Goal: Information Seeking & Learning: Learn about a topic

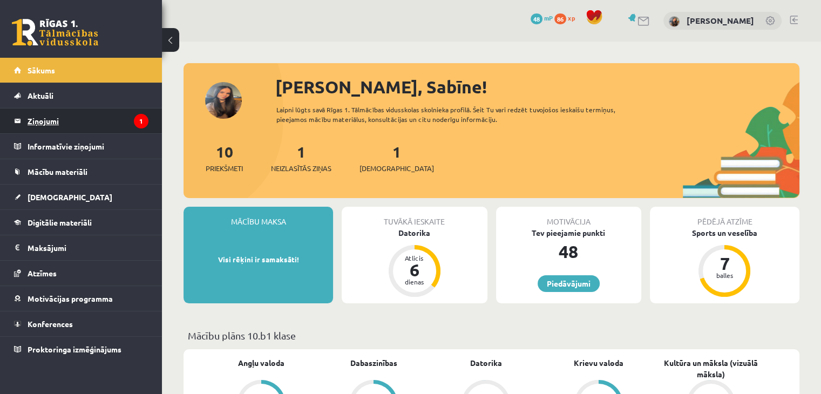
click at [81, 117] on legend "Ziņojumi 1" at bounding box center [88, 121] width 121 height 25
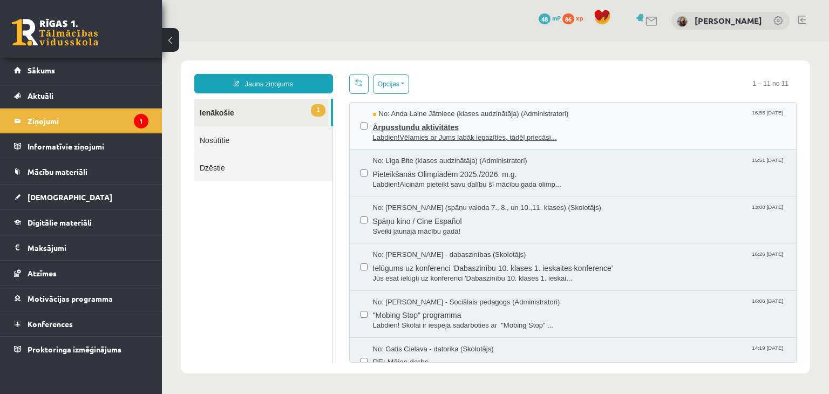
click at [495, 125] on span "Ārpusstundu aktivitātes" at bounding box center [579, 126] width 413 height 14
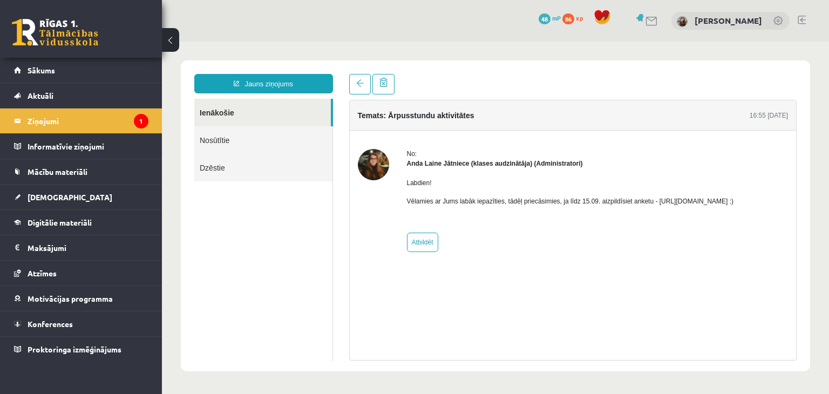
drag, startPoint x: 654, startPoint y: 200, endPoint x: 779, endPoint y: 201, distance: 125.3
click at [779, 201] on div "No: Anda Laine Jātniece (klases audzinātāja) (Administratori) Labdien! Vēlamies…" at bounding box center [573, 200] width 431 height 103
copy p "https://forms.gle/mVxkUEapGFxHM7hU7 :)"
click at [645, 236] on div "No: Anda Laine Jātniece (klases audzinātāja) (Administratori) Labdien! Vēlamies…" at bounding box center [570, 200] width 327 height 103
drag, startPoint x: 652, startPoint y: 200, endPoint x: 771, endPoint y: 204, distance: 118.3
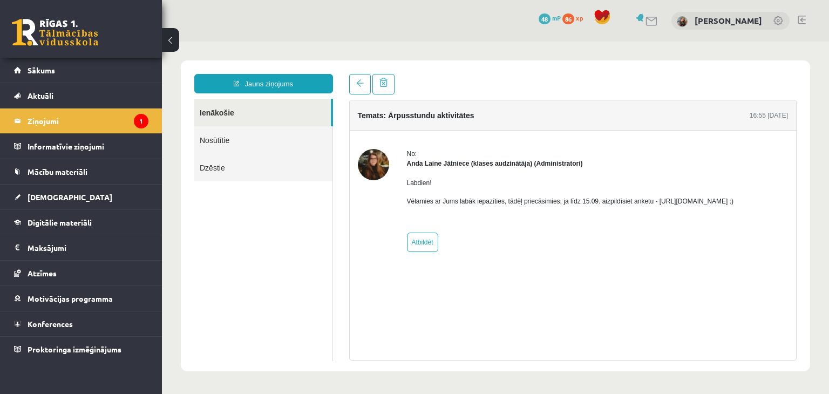
click at [734, 204] on p "Vēlamies ar Jums labāk iepazīties, tādēļ priecāsimies, ja līdz 15.09. aizpildīs…" at bounding box center [570, 202] width 327 height 10
copy p "https://forms.gle/mVxkUEapGFxHM7hU7"
click at [77, 75] on link "Sākums" at bounding box center [81, 70] width 134 height 25
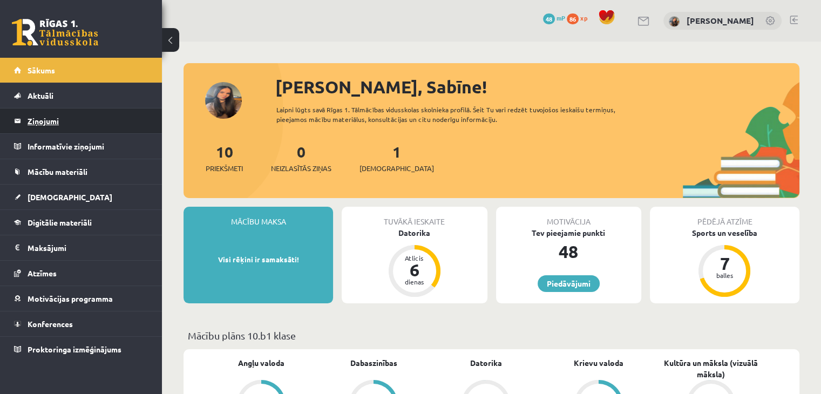
click at [53, 121] on legend "Ziņojumi 0" at bounding box center [88, 121] width 121 height 25
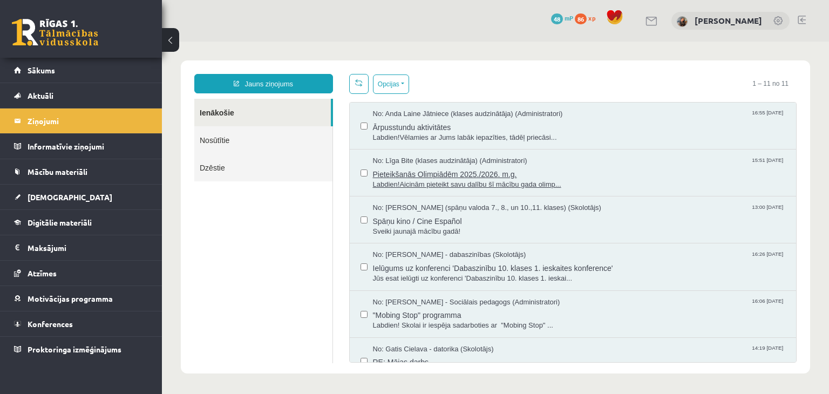
click at [402, 166] on span "Pieteikšanās Olimpiādēm 2025./2026. m.g." at bounding box center [579, 173] width 413 height 14
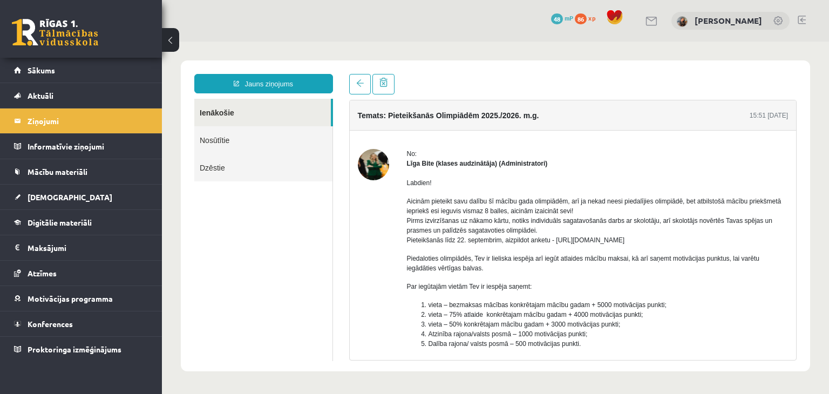
drag, startPoint x: 554, startPoint y: 236, endPoint x: 658, endPoint y: 241, distance: 104.3
click at [670, 238] on p "Aicinām pieteikt savu dalību šī mācību gada olimpiādēm, arī ja nekad neesi pied…" at bounding box center [598, 221] width 382 height 49
copy p "https://forms.gle/uvbsV5jHMTRw2rFV9"
click at [57, 68] on link "Sākums" at bounding box center [81, 70] width 134 height 25
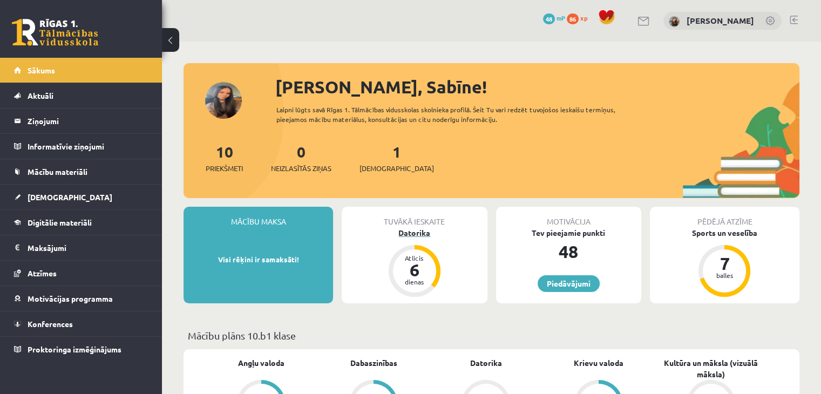
click at [417, 235] on div "Datorika" at bounding box center [414, 232] width 145 height 11
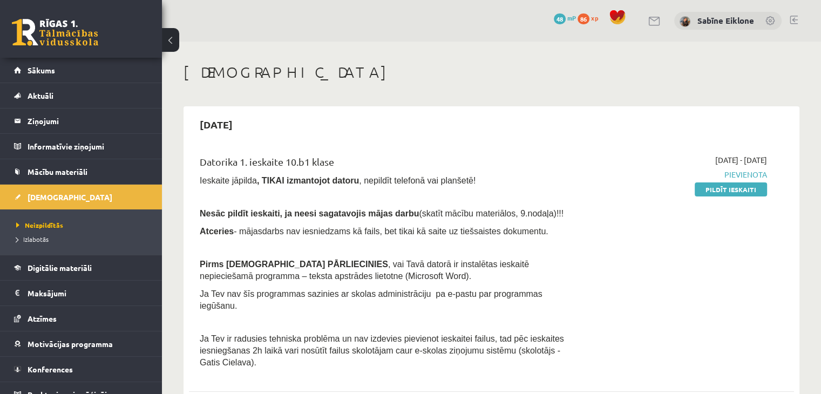
click at [65, 35] on link at bounding box center [55, 32] width 86 height 27
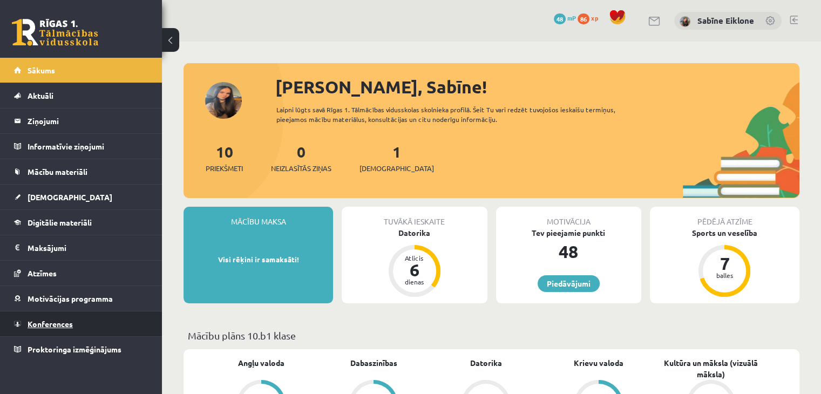
click at [48, 330] on link "Konferences" at bounding box center [81, 324] width 134 height 25
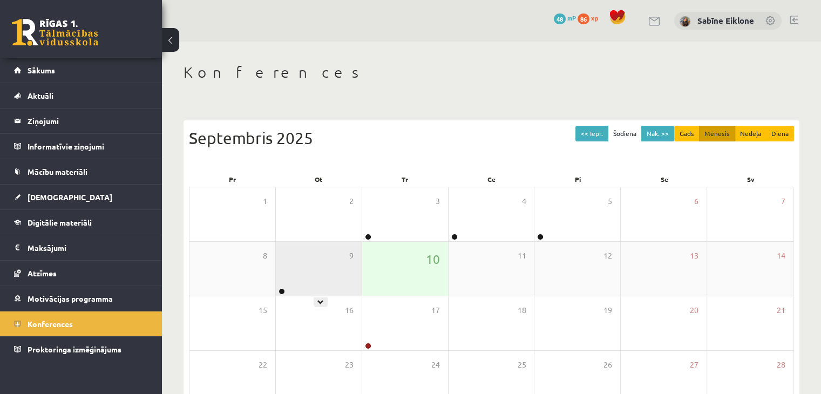
click at [319, 261] on div "9" at bounding box center [319, 269] width 86 height 54
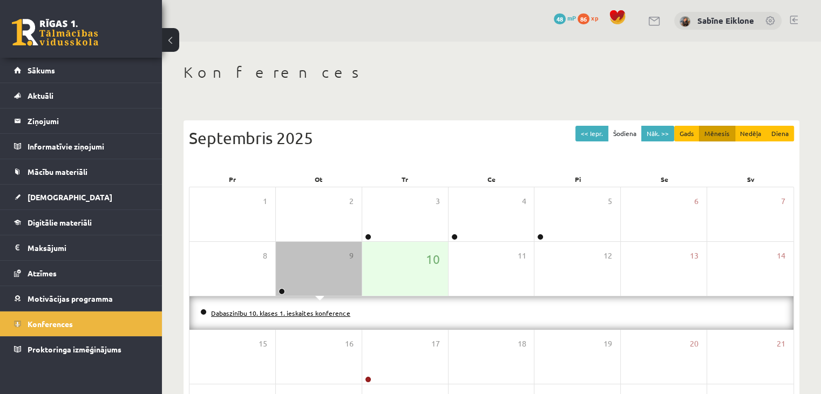
click at [299, 314] on link "Dabaszinību 10. klases 1. ieskaites konference" at bounding box center [280, 313] width 139 height 9
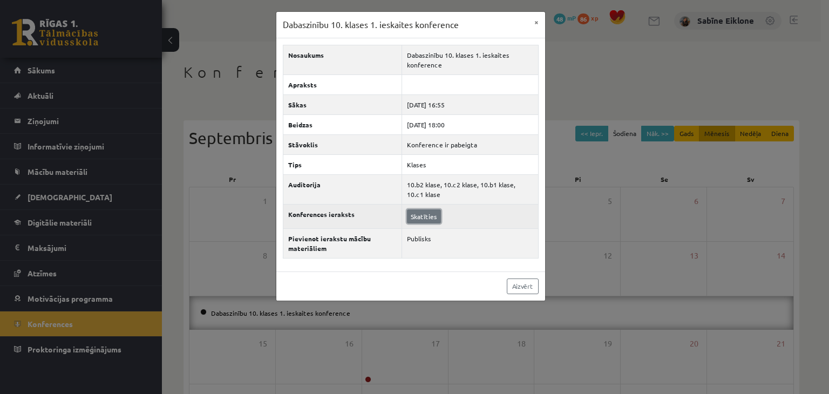
click at [431, 213] on link "Skatīties" at bounding box center [424, 217] width 34 height 14
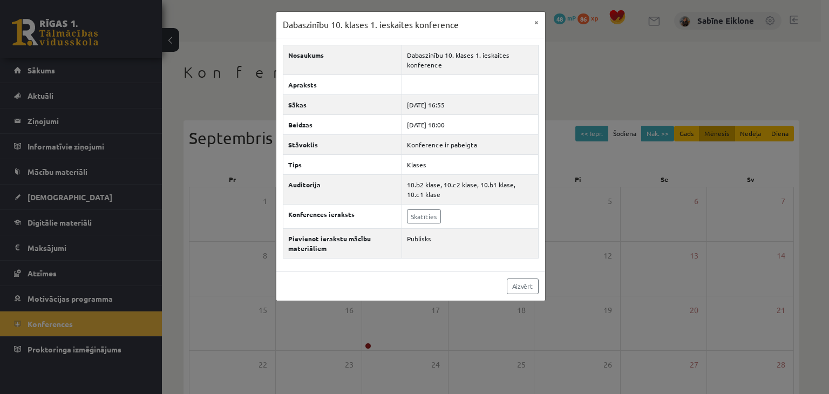
click at [539, 287] on div "Aizvērt" at bounding box center [410, 286] width 269 height 29
click at [523, 282] on link "Aizvērt" at bounding box center [523, 287] width 32 height 16
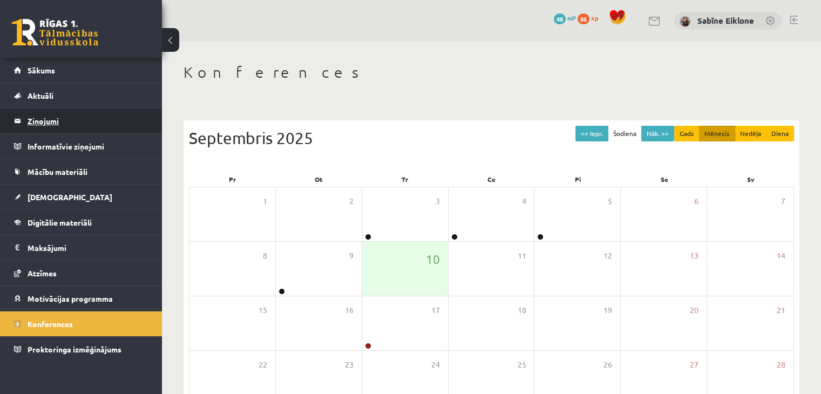
click at [48, 122] on legend "Ziņojumi 0" at bounding box center [88, 121] width 121 height 25
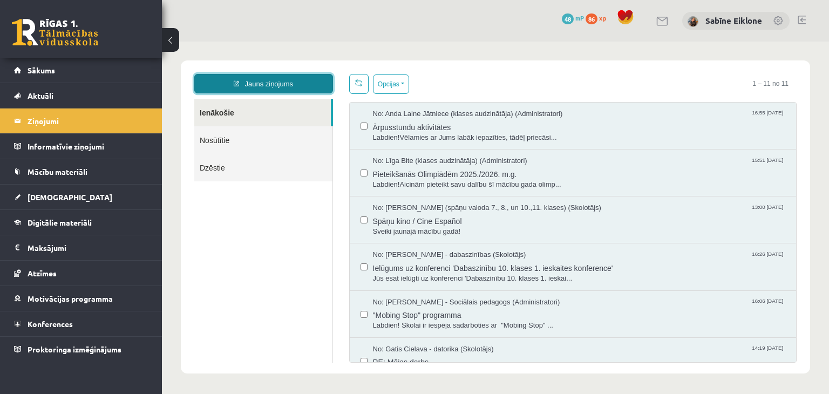
click at [264, 87] on link "Jauns ziņojums" at bounding box center [263, 83] width 139 height 19
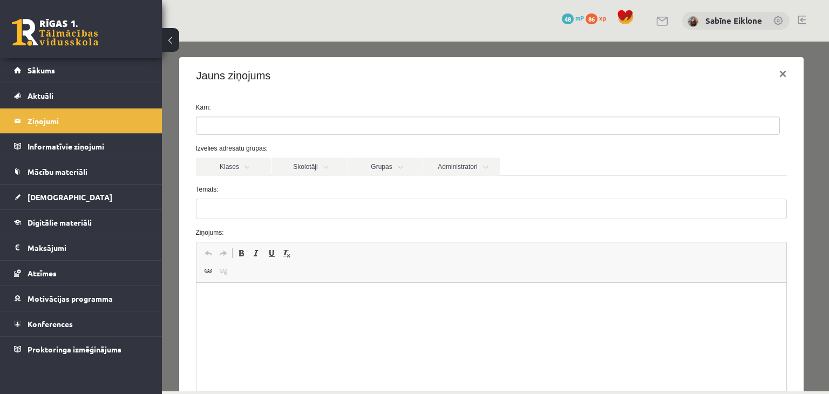
click at [353, 121] on ul at bounding box center [488, 125] width 583 height 17
click at [322, 87] on div "Jauns ziņojums ×" at bounding box center [491, 75] width 625 height 37
click at [294, 169] on link "Skolotāji" at bounding box center [310, 167] width 76 height 18
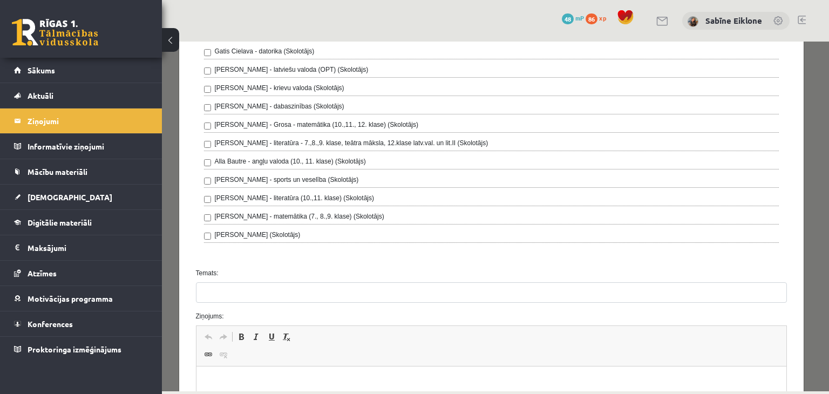
scroll to position [324, 0]
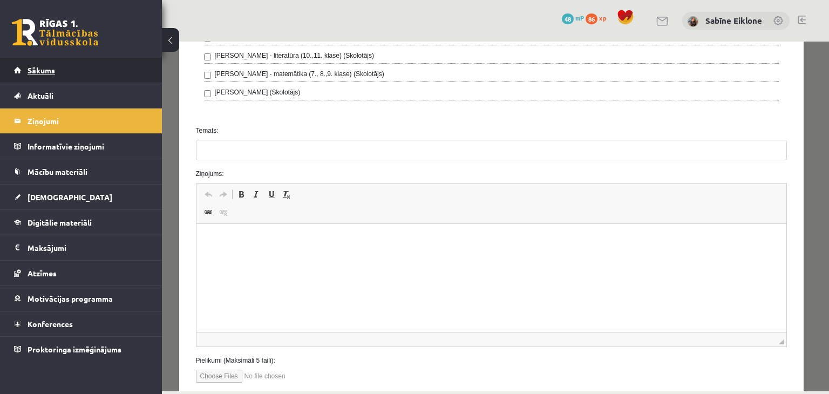
click at [43, 74] on span "Sākums" at bounding box center [42, 70] width 28 height 10
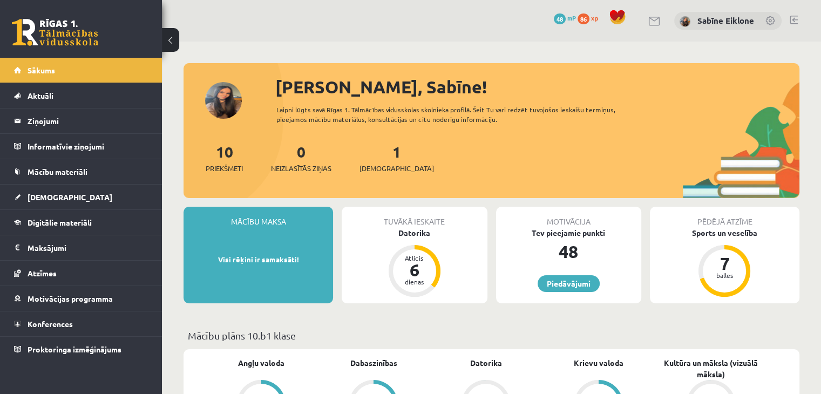
scroll to position [108, 0]
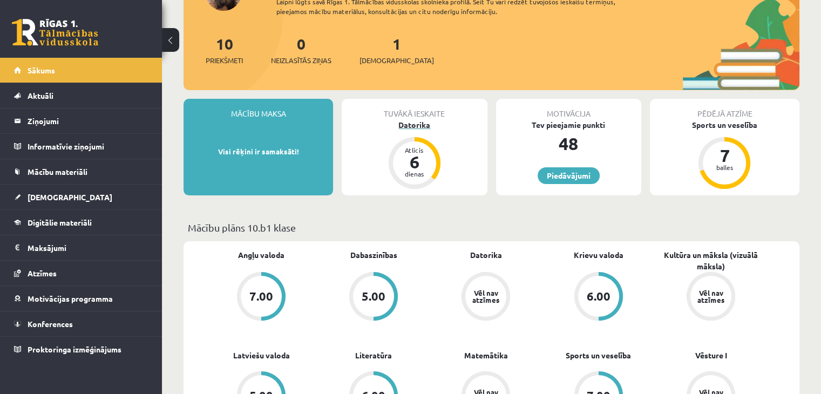
click at [437, 127] on div "Datorika" at bounding box center [414, 124] width 145 height 11
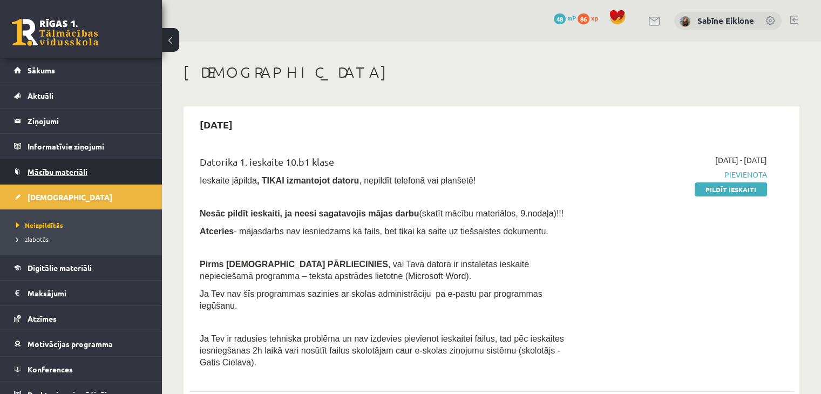
click at [74, 172] on span "Mācību materiāli" at bounding box center [58, 172] width 60 height 10
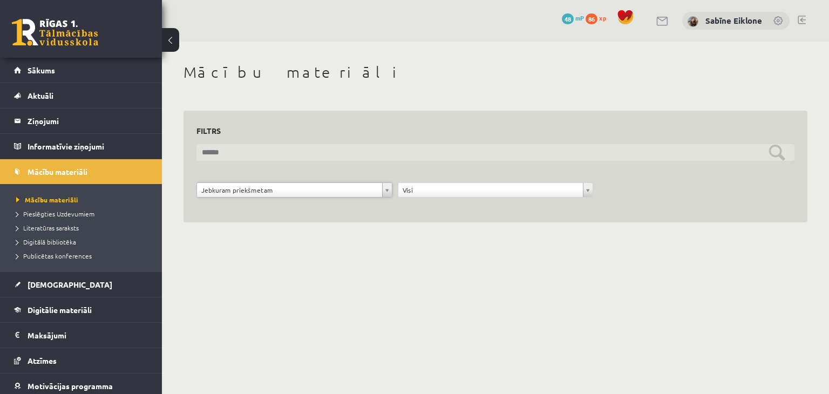
click at [376, 154] on input "text" at bounding box center [496, 152] width 598 height 17
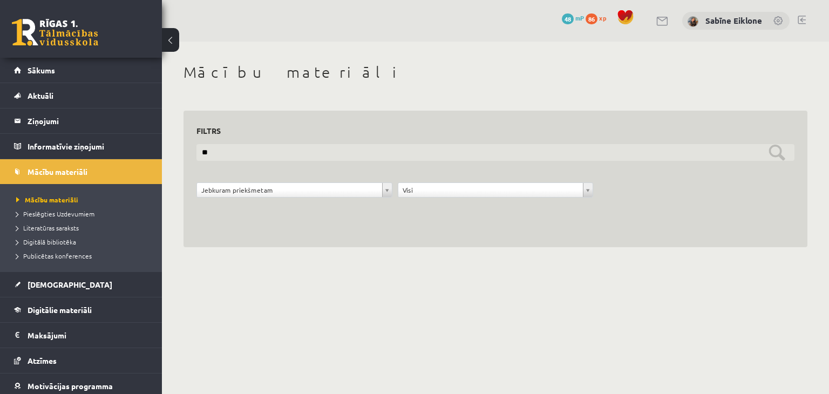
type input "*"
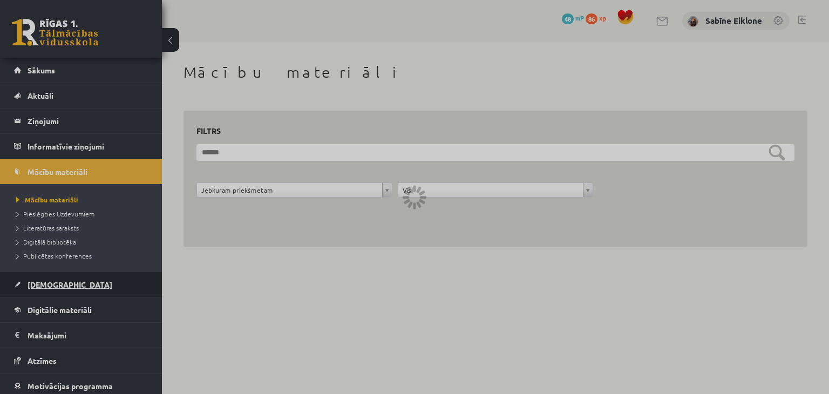
click at [56, 286] on span "[DEMOGRAPHIC_DATA]" at bounding box center [70, 285] width 85 height 10
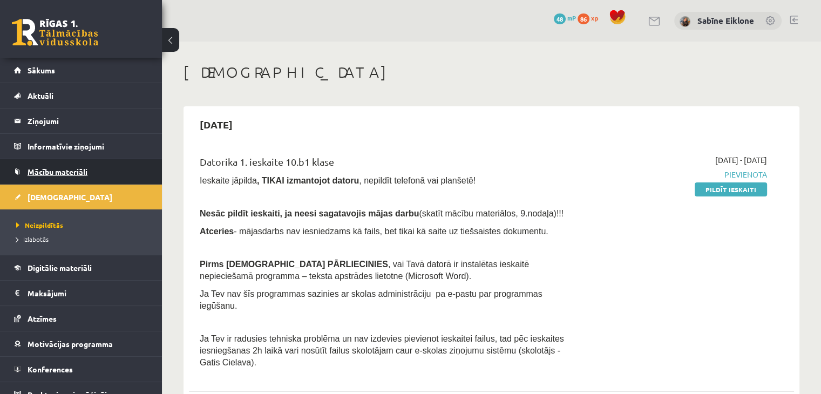
click at [52, 170] on span "Mācību materiāli" at bounding box center [58, 172] width 60 height 10
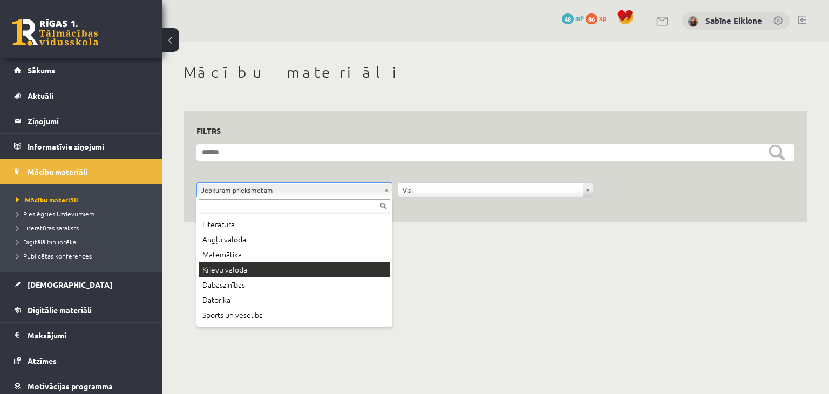
scroll to position [54, 0]
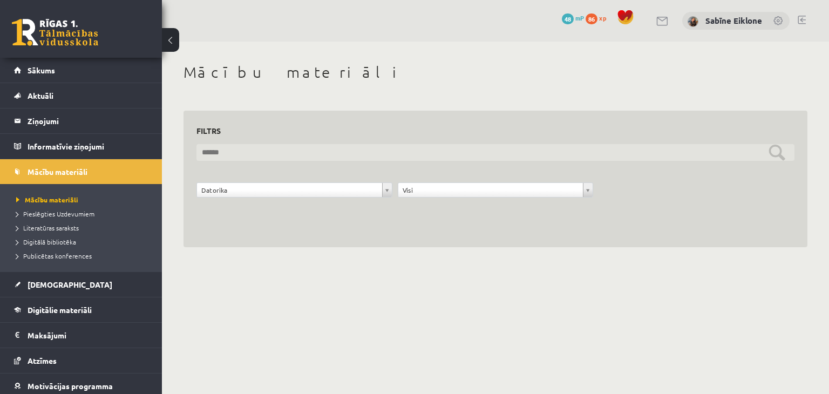
click at [774, 150] on input "text" at bounding box center [496, 152] width 598 height 17
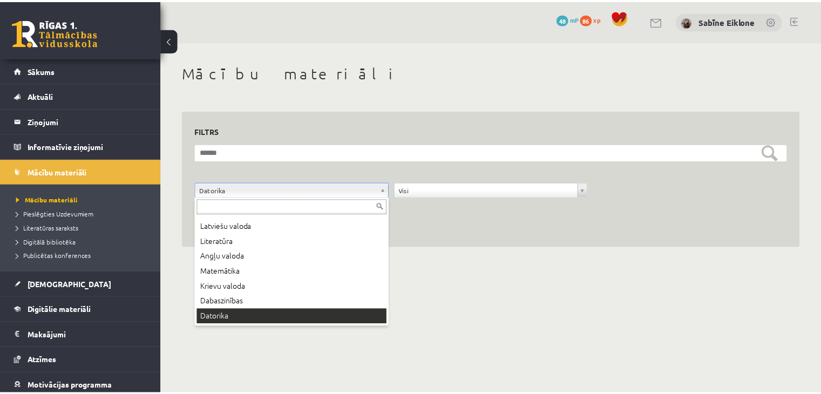
scroll to position [13, 0]
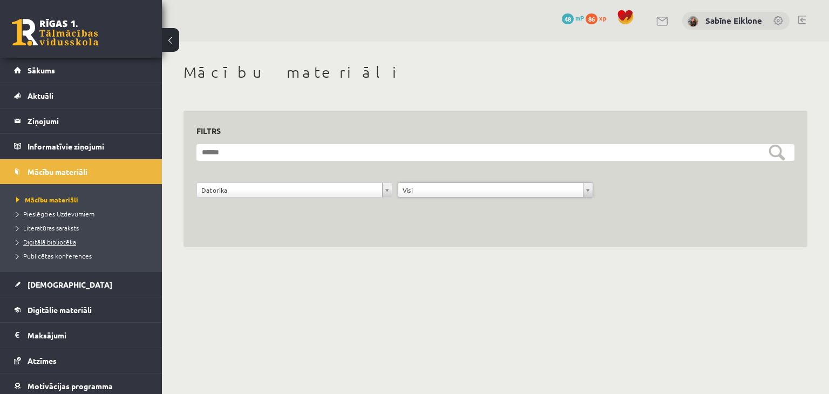
click at [63, 240] on span "Digitālā bibliotēka" at bounding box center [46, 242] width 60 height 9
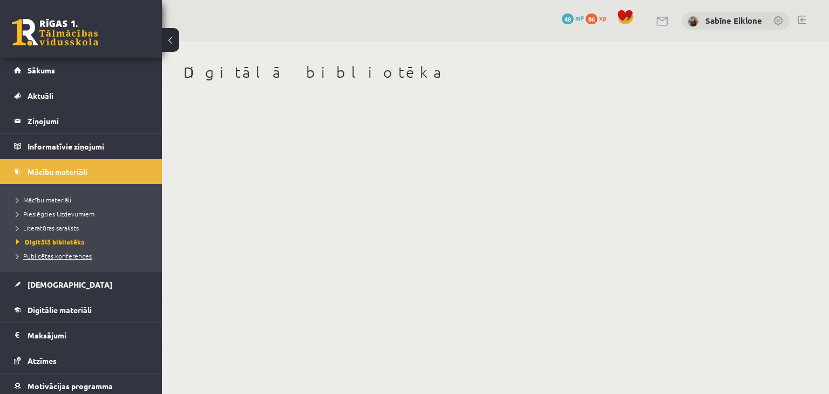
click at [66, 252] on span "Publicētas konferences" at bounding box center [54, 256] width 76 height 9
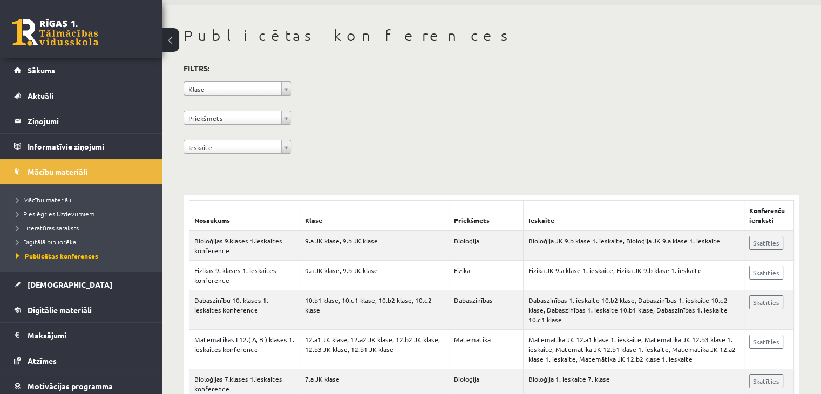
scroll to position [54, 0]
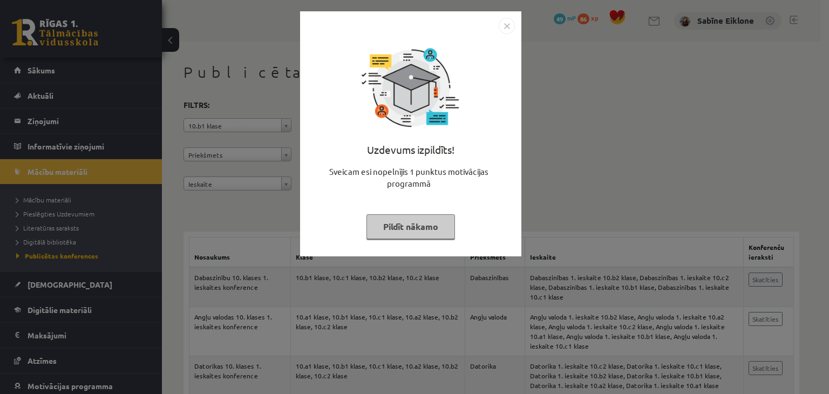
click at [434, 225] on button "Pildīt nākamo" at bounding box center [411, 226] width 89 height 25
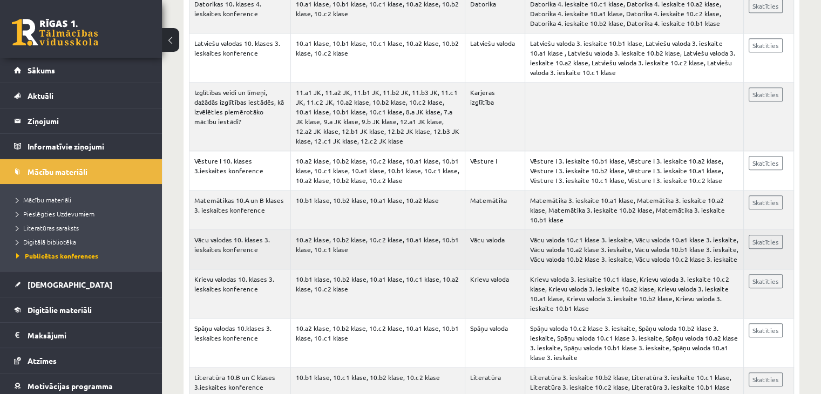
scroll to position [1188, 0]
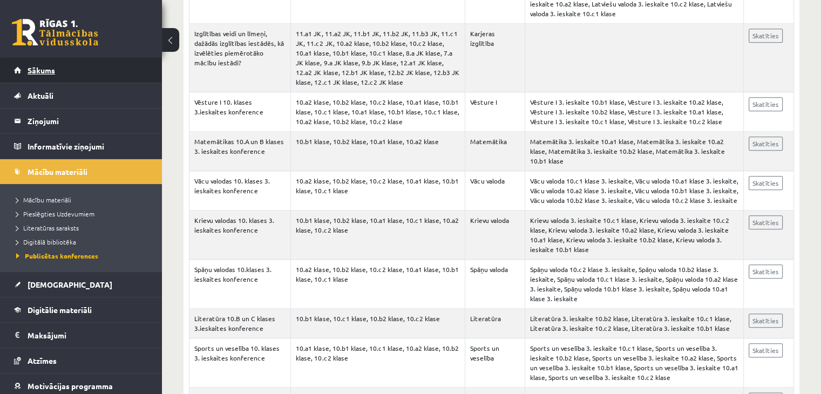
click at [94, 68] on link "Sākums" at bounding box center [81, 70] width 134 height 25
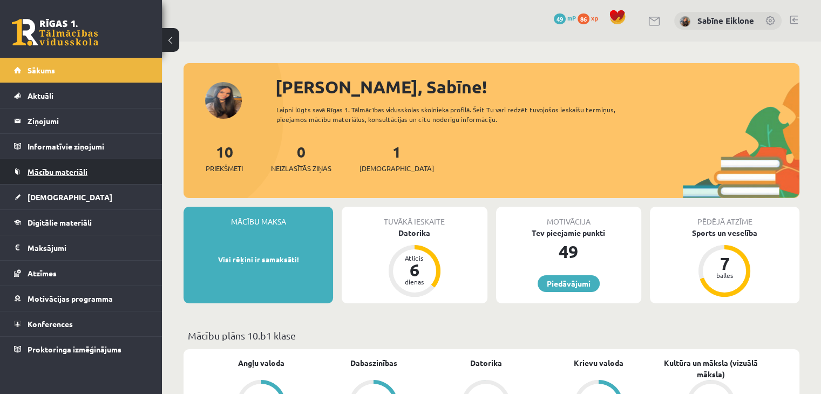
click at [50, 165] on link "Mācību materiāli" at bounding box center [81, 171] width 134 height 25
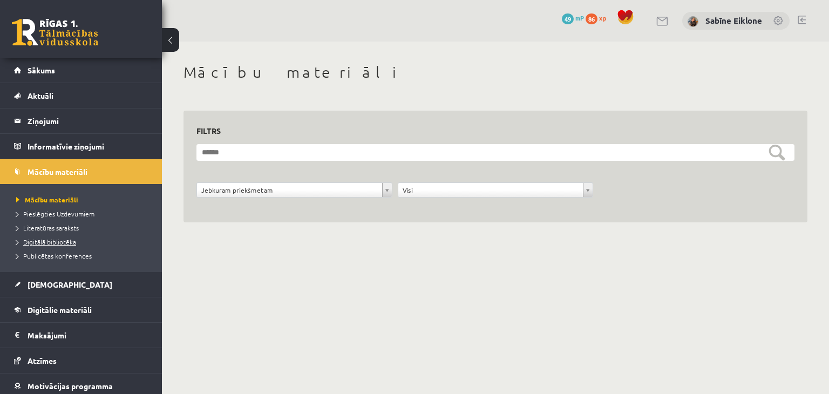
click at [65, 240] on span "Digitālā bibliotēka" at bounding box center [46, 242] width 60 height 9
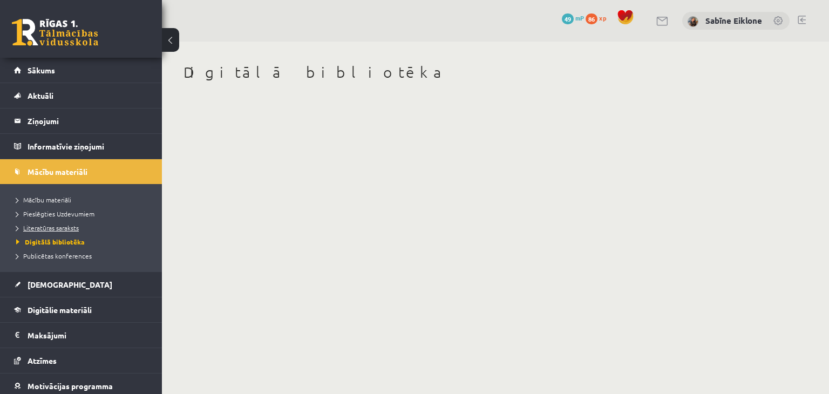
click at [73, 229] on span "Literatūras saraksts" at bounding box center [47, 228] width 63 height 9
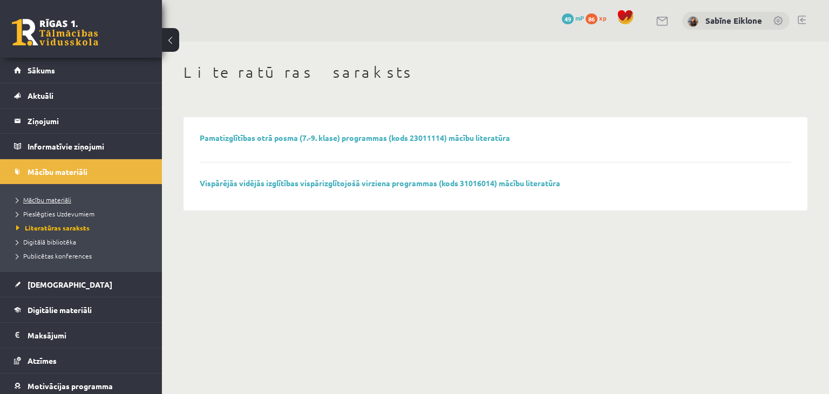
click at [61, 200] on span "Mācību materiāli" at bounding box center [43, 199] width 55 height 9
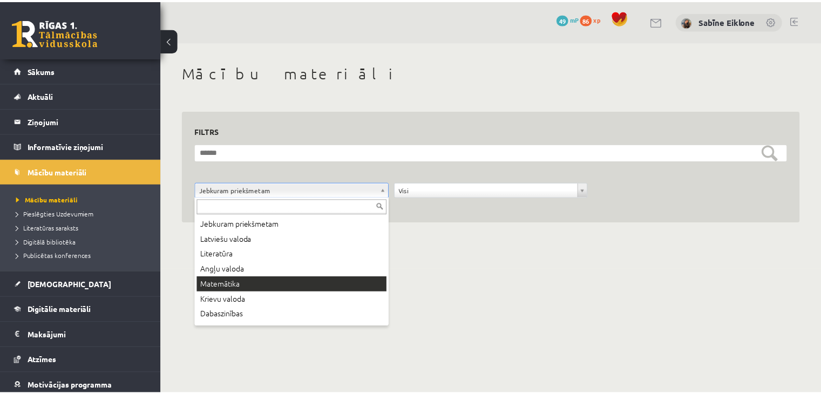
scroll to position [58, 0]
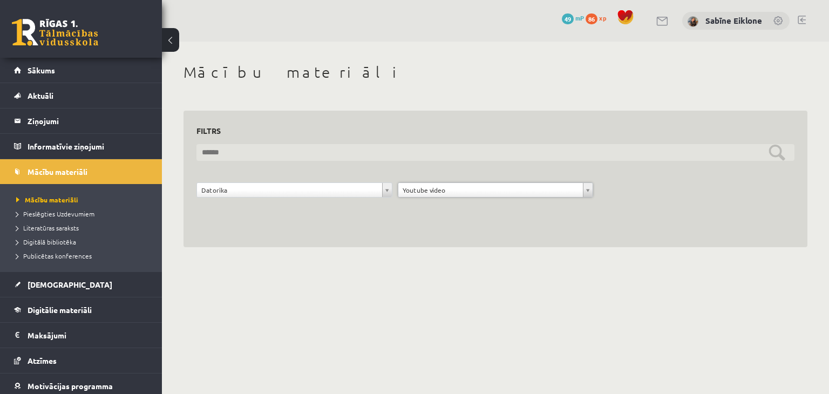
click at [772, 152] on input "text" at bounding box center [496, 152] width 598 height 17
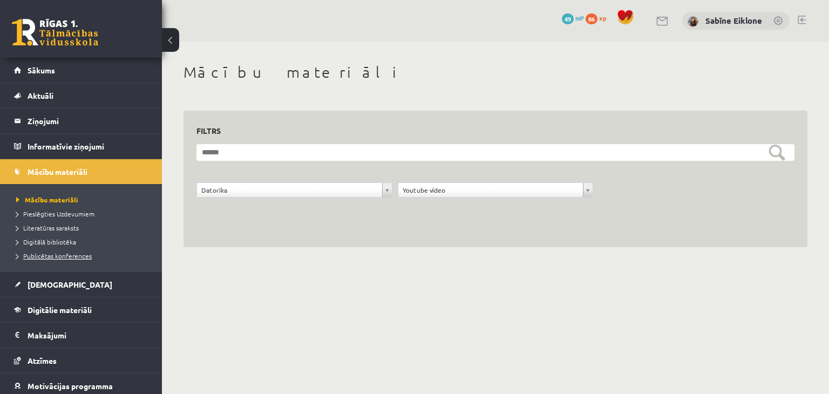
click at [78, 252] on span "Publicētas konferences" at bounding box center [54, 256] width 76 height 9
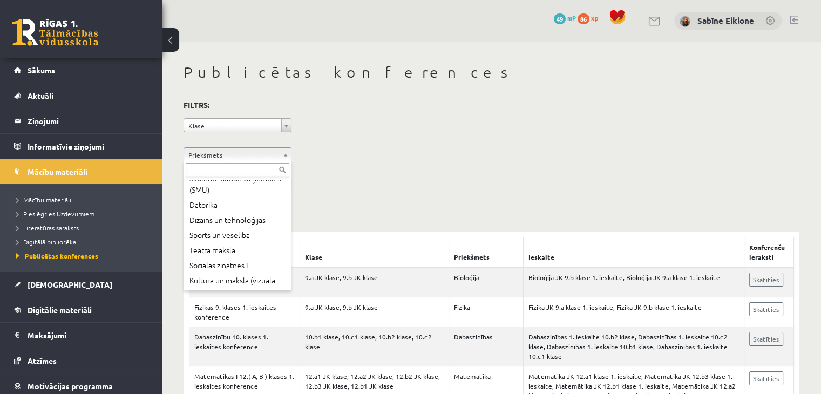
scroll to position [270, 0]
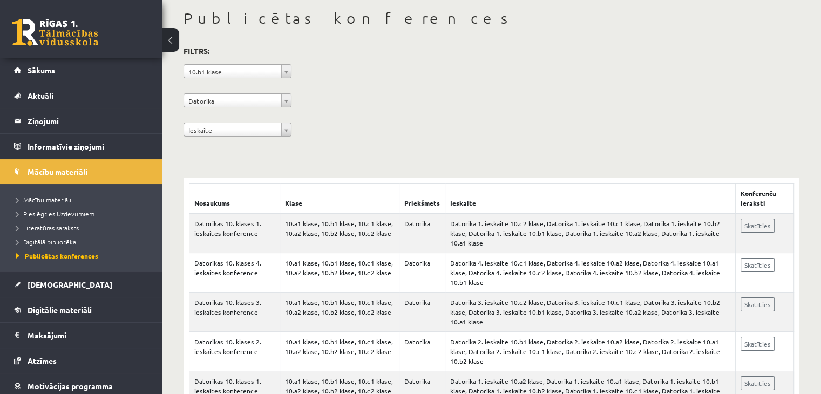
scroll to position [55, 0]
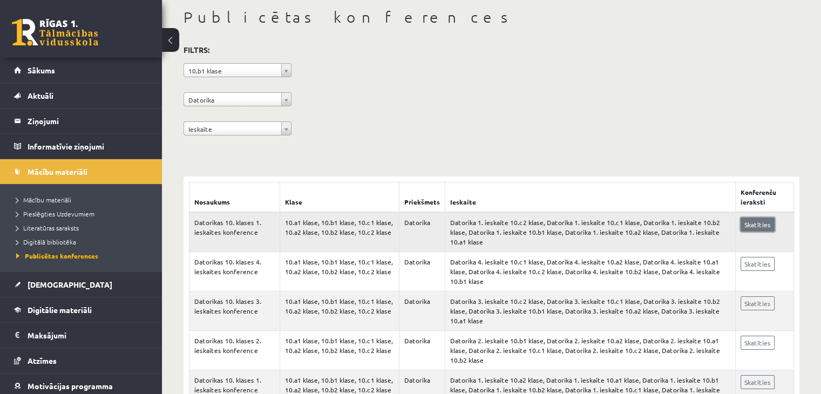
click at [754, 224] on link "Skatīties" at bounding box center [758, 225] width 34 height 14
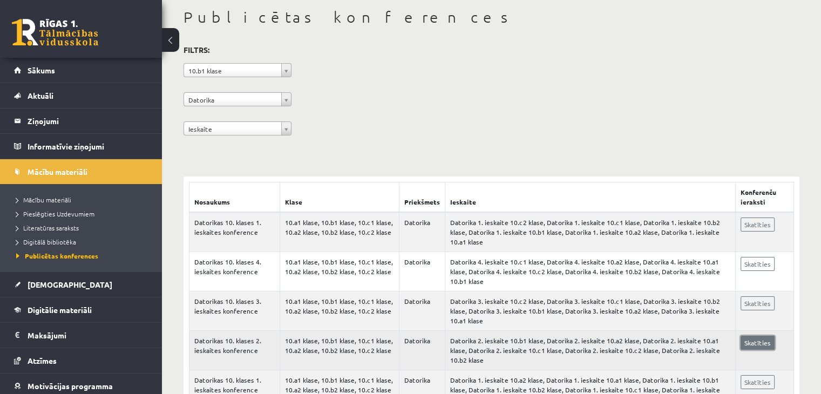
click at [755, 336] on link "Skatīties" at bounding box center [758, 343] width 34 height 14
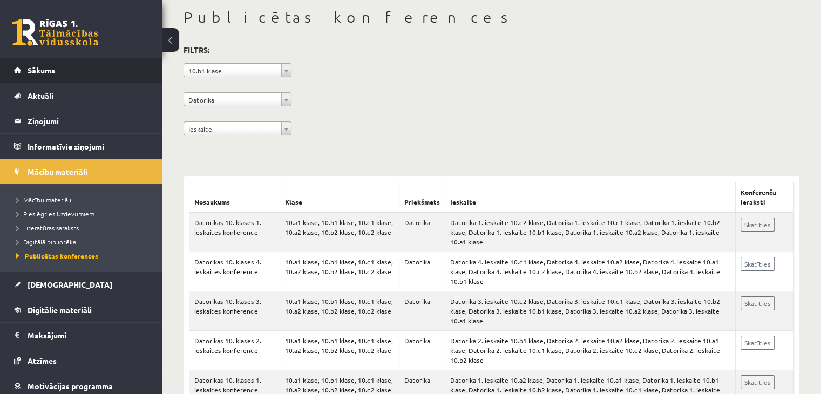
click at [46, 74] on span "Sākums" at bounding box center [42, 70] width 28 height 10
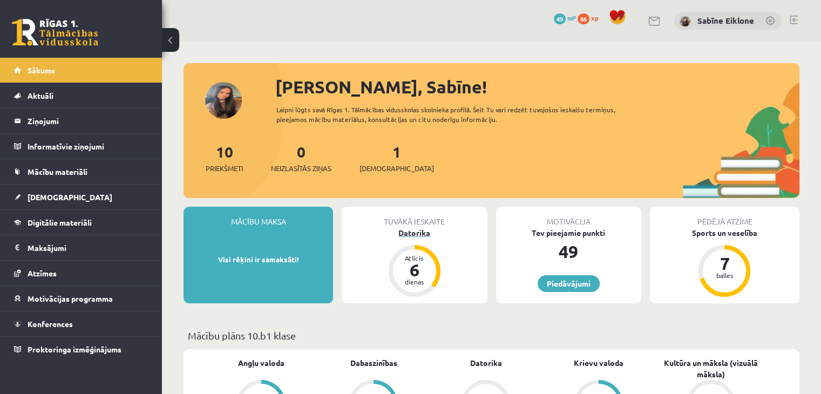
click at [404, 237] on div "Datorika" at bounding box center [414, 232] width 145 height 11
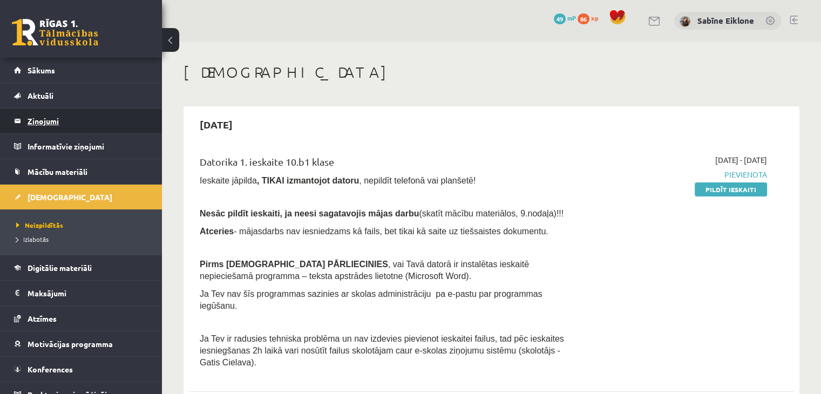
click at [52, 118] on legend "Ziņojumi 0" at bounding box center [88, 121] width 121 height 25
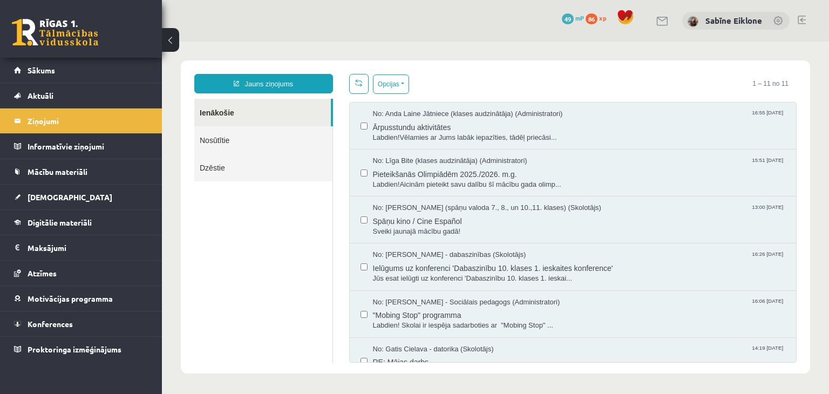
click at [257, 138] on link "Nosūtītie" at bounding box center [263, 140] width 138 height 28
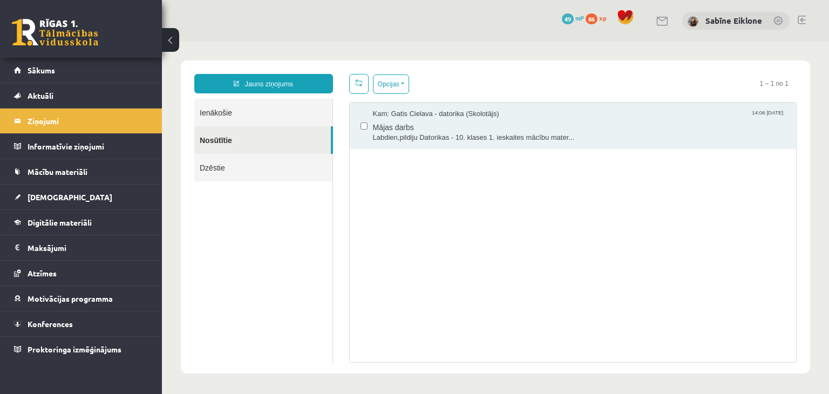
click at [238, 112] on link "Ienākošie" at bounding box center [263, 113] width 138 height 28
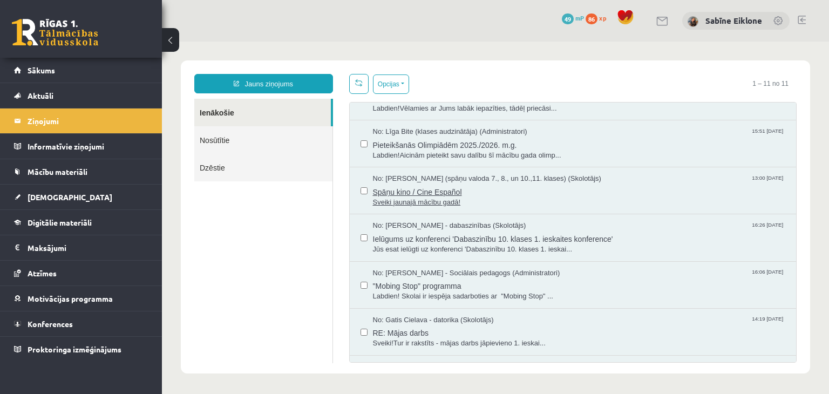
scroll to position [54, 0]
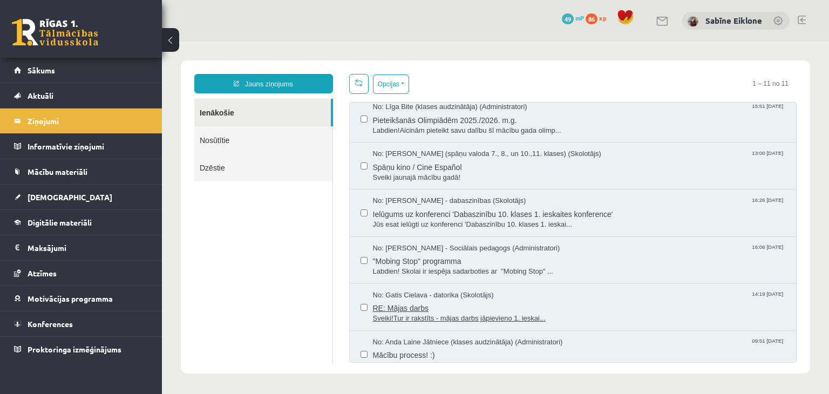
click at [476, 296] on span "No: Gatis Cielava - datorika (Skolotājs)" at bounding box center [433, 296] width 121 height 10
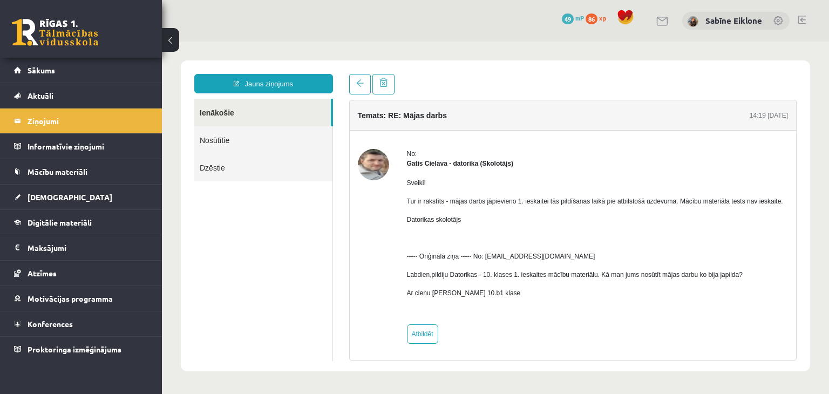
scroll to position [0, 0]
click at [44, 65] on link "Sākums" at bounding box center [81, 70] width 134 height 25
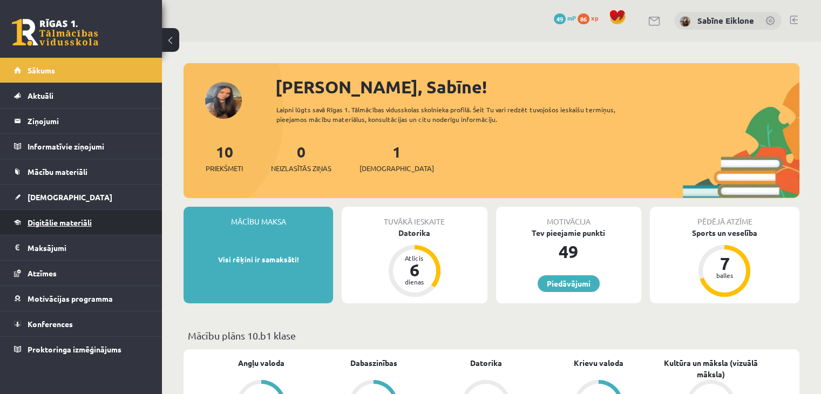
click at [36, 220] on span "Digitālie materiāli" at bounding box center [60, 223] width 64 height 10
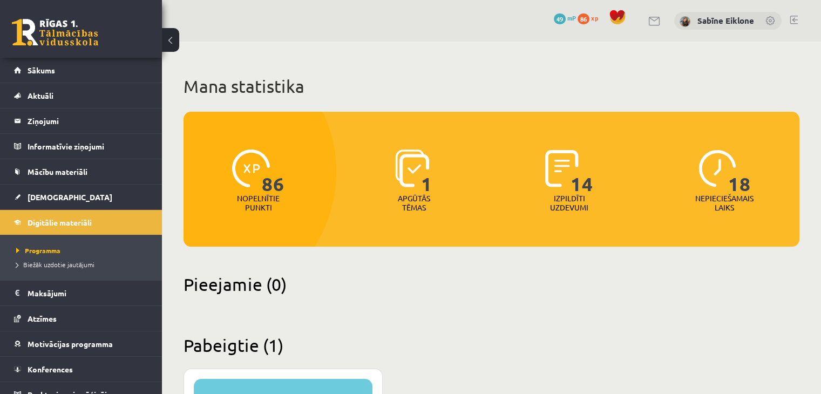
click at [411, 190] on div "1" at bounding box center [413, 169] width 37 height 50
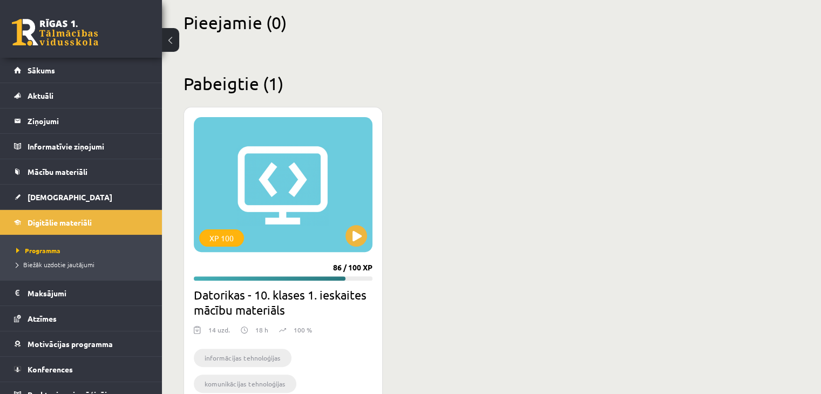
scroll to position [329, 0]
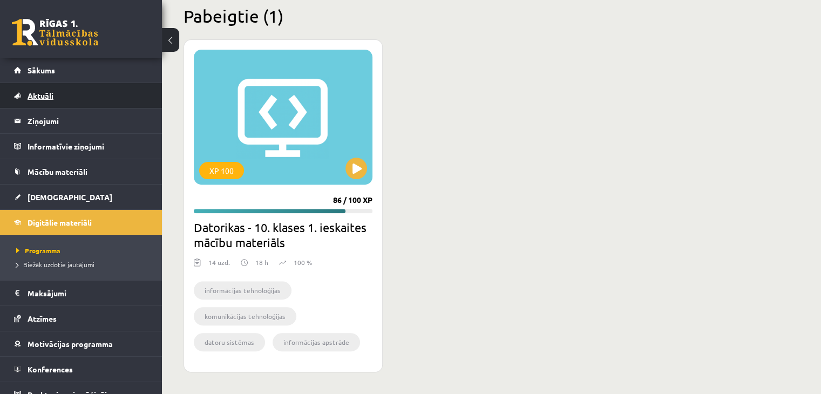
click at [63, 103] on link "Aktuāli" at bounding box center [81, 95] width 134 height 25
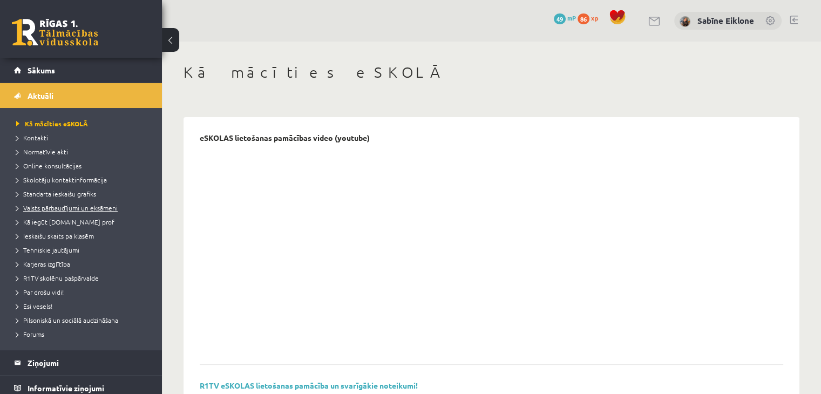
click at [65, 210] on span "Valsts pārbaudījumi un eksāmeni" at bounding box center [67, 208] width 102 height 9
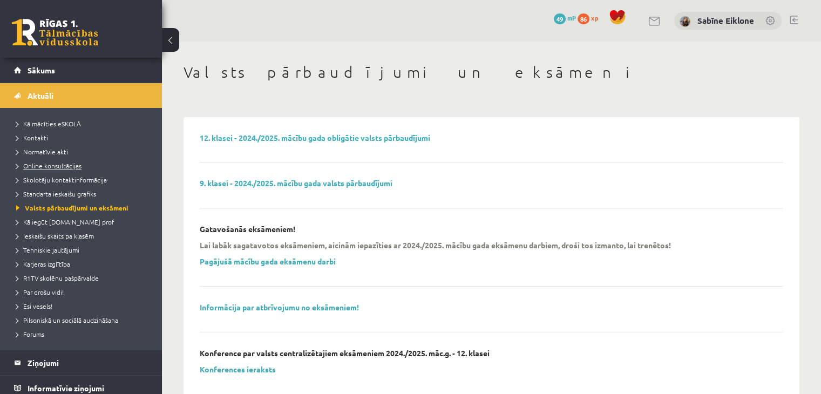
click at [45, 165] on span "Online konsultācijas" at bounding box center [48, 165] width 65 height 9
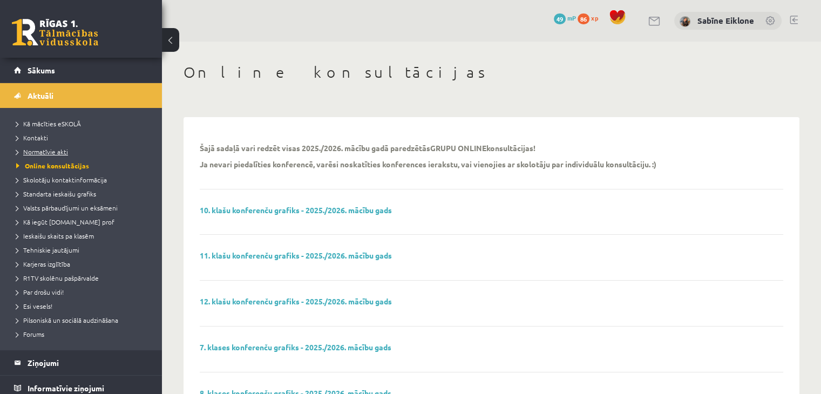
click at [58, 152] on span "Normatīvie akti" at bounding box center [42, 151] width 52 height 9
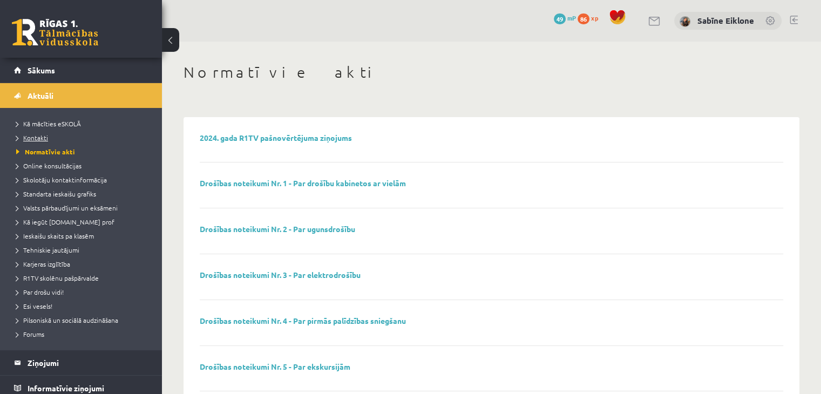
click at [37, 137] on span "Kontakti" at bounding box center [32, 137] width 32 height 9
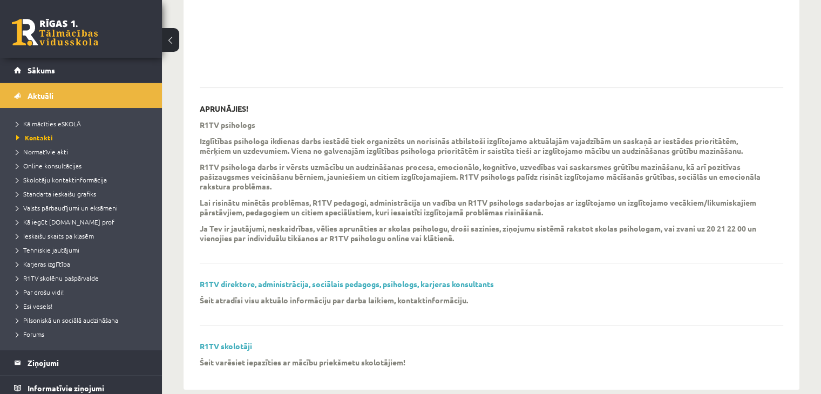
scroll to position [295, 0]
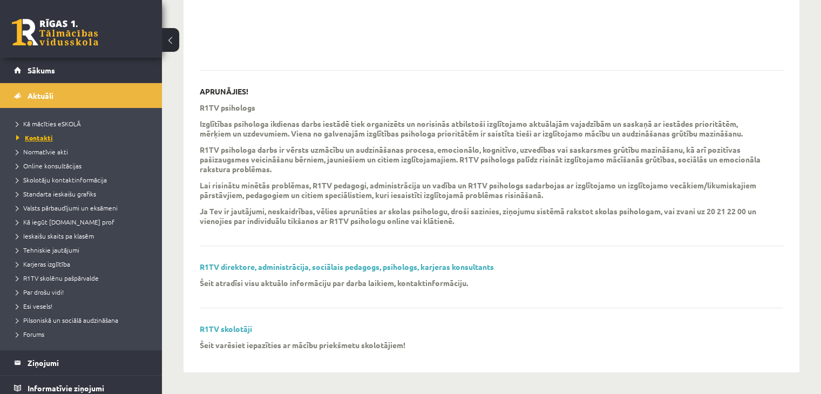
click at [33, 139] on span "Kontakti" at bounding box center [34, 137] width 37 height 9
click at [41, 123] on span "Kā mācīties eSKOLĀ" at bounding box center [48, 123] width 65 height 9
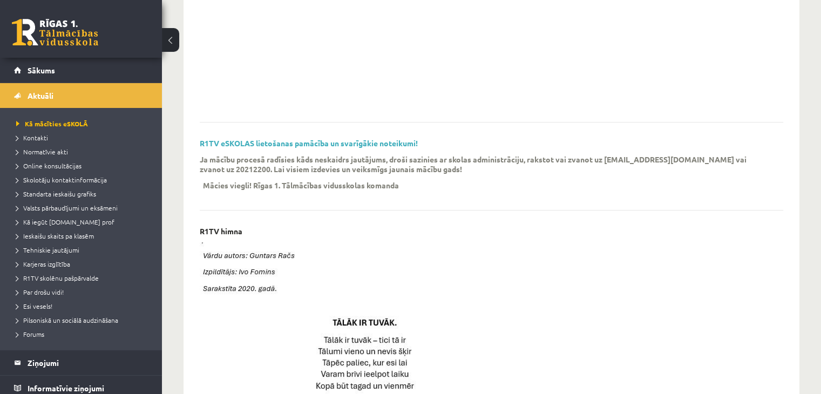
scroll to position [134, 0]
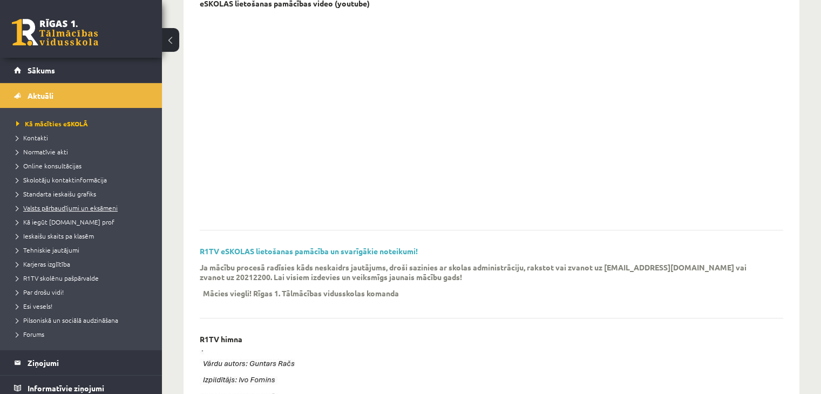
click at [80, 206] on span "Valsts pārbaudījumi un eksāmeni" at bounding box center [67, 208] width 102 height 9
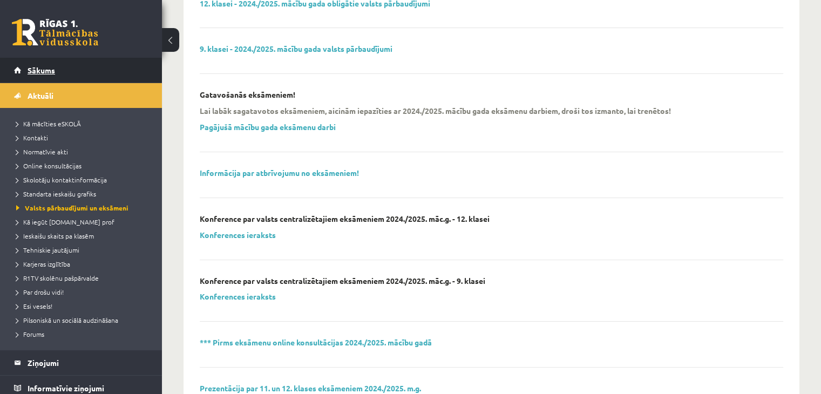
click at [86, 76] on link "Sākums" at bounding box center [81, 70] width 134 height 25
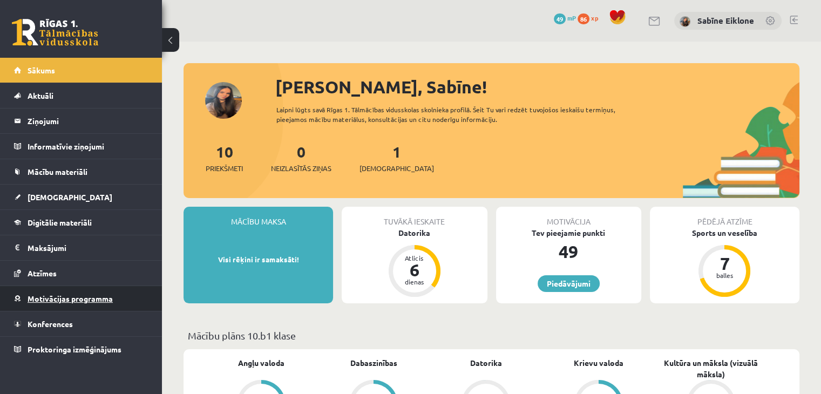
click at [109, 299] on span "Motivācijas programma" at bounding box center [70, 299] width 85 height 10
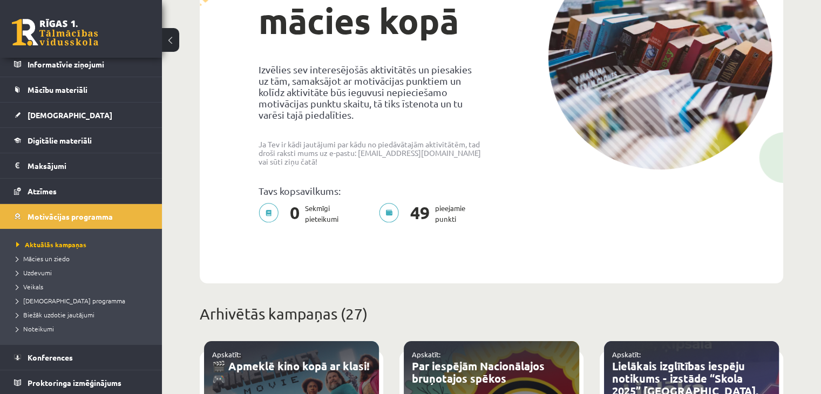
scroll to position [162, 0]
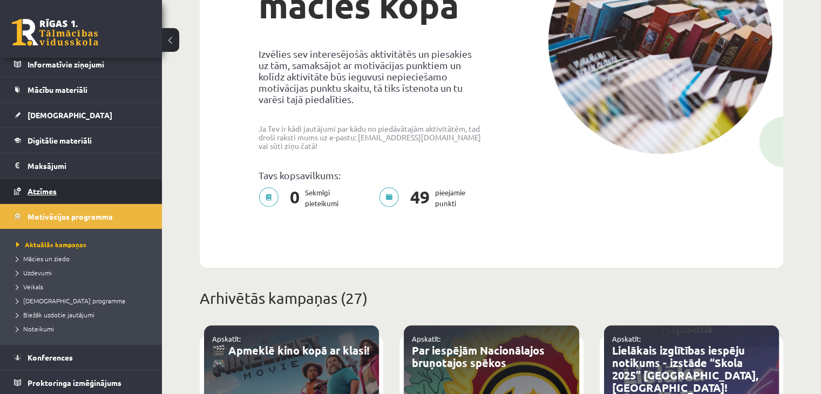
click at [73, 186] on link "Atzīmes" at bounding box center [81, 191] width 134 height 25
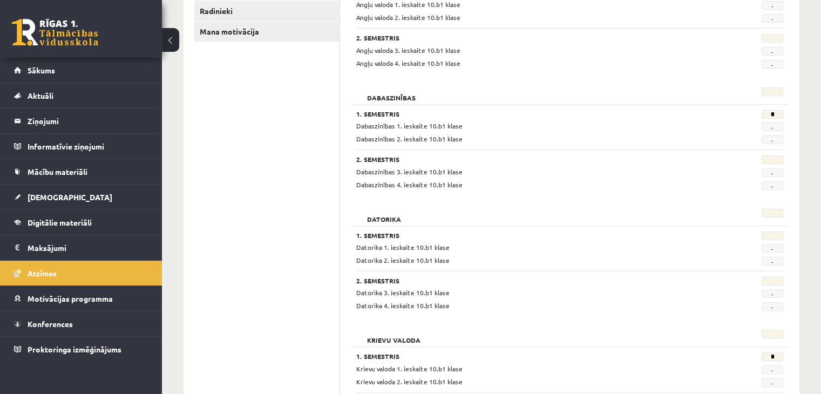
scroll to position [270, 0]
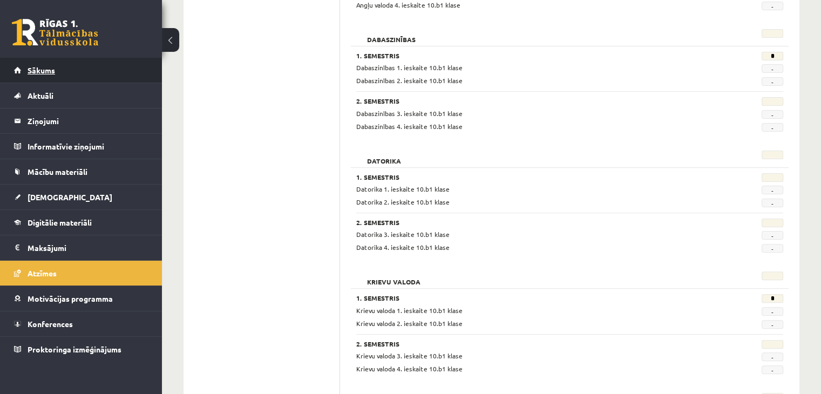
click at [46, 78] on link "Sākums" at bounding box center [81, 70] width 134 height 25
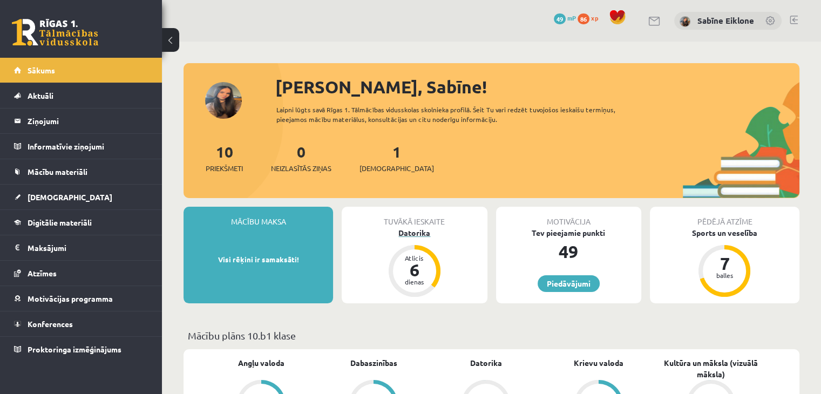
click at [428, 231] on div "Datorika" at bounding box center [414, 232] width 145 height 11
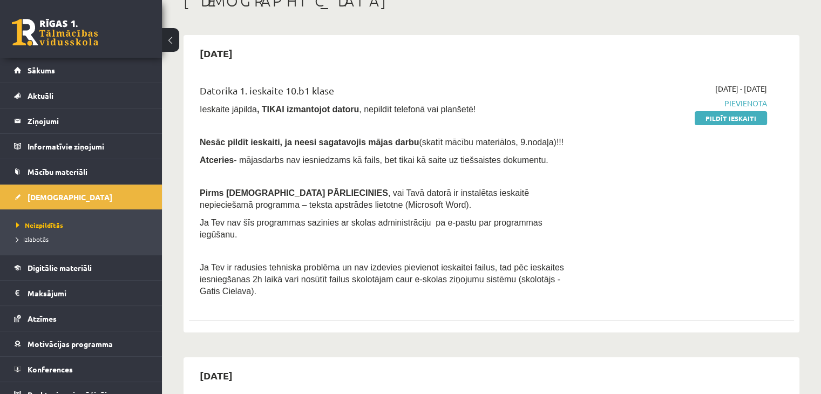
scroll to position [54, 0]
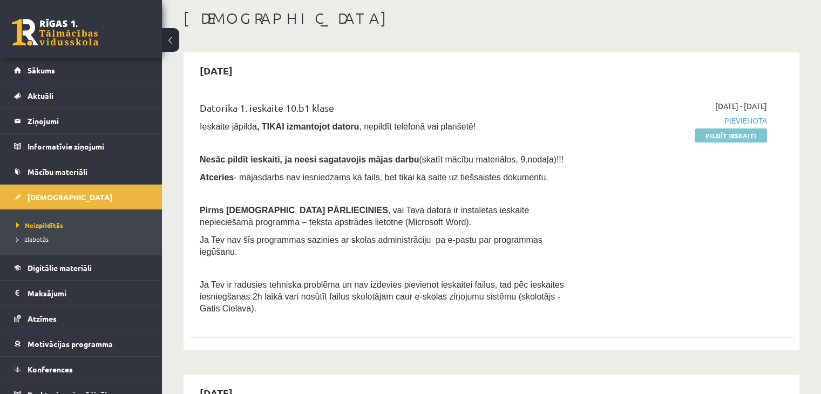
click at [751, 139] on link "Pildīt ieskaiti" at bounding box center [731, 136] width 72 height 14
click at [105, 142] on legend "Informatīvie ziņojumi 0" at bounding box center [88, 146] width 121 height 25
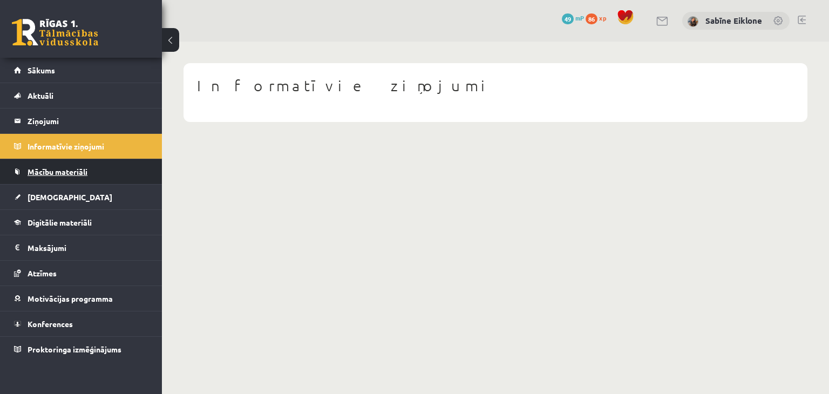
click at [99, 167] on link "Mācību materiāli" at bounding box center [81, 171] width 134 height 25
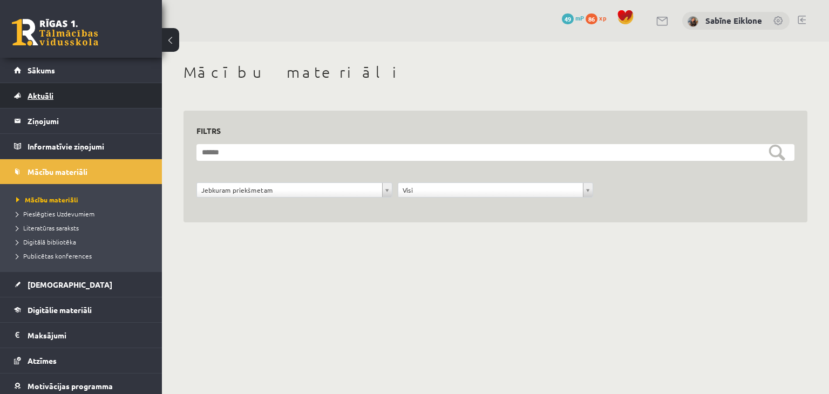
click at [45, 95] on span "Aktuāli" at bounding box center [41, 96] width 26 height 10
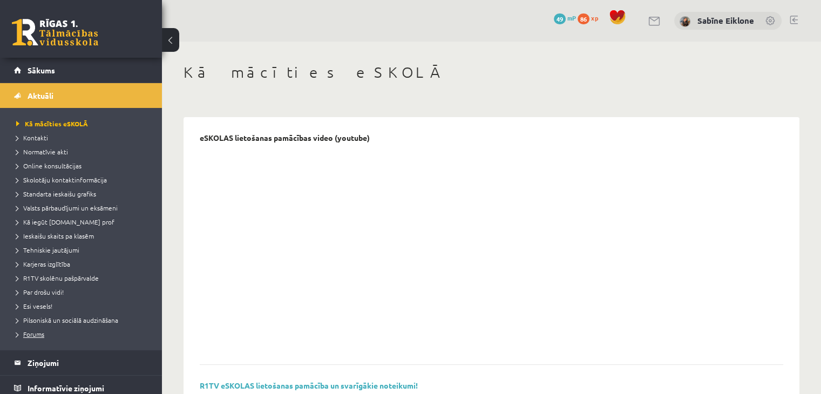
scroll to position [108, 0]
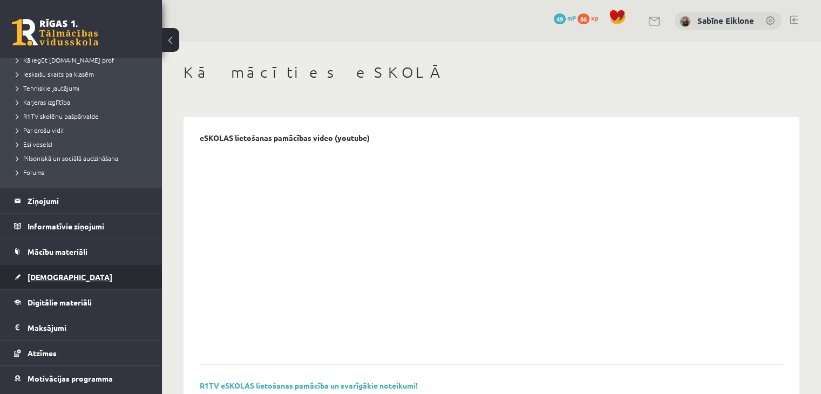
click at [58, 282] on link "[DEMOGRAPHIC_DATA]" at bounding box center [81, 277] width 134 height 25
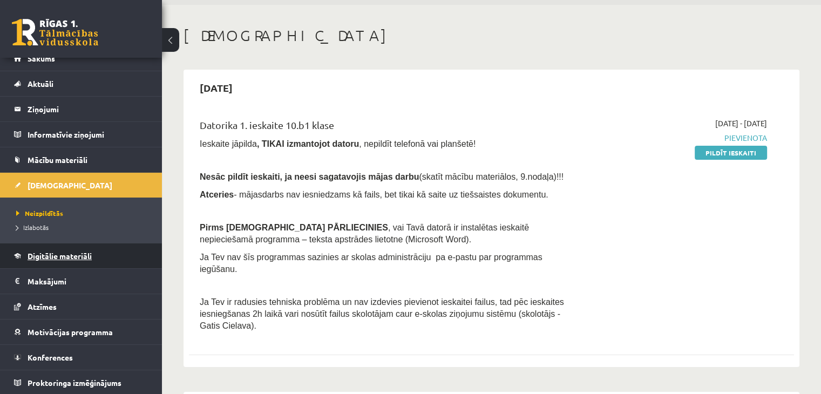
scroll to position [108, 0]
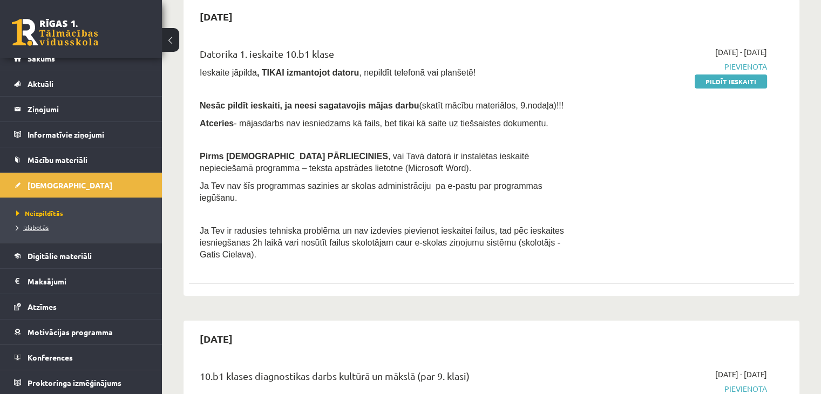
click at [36, 227] on span "Izlabotās" at bounding box center [32, 227] width 32 height 9
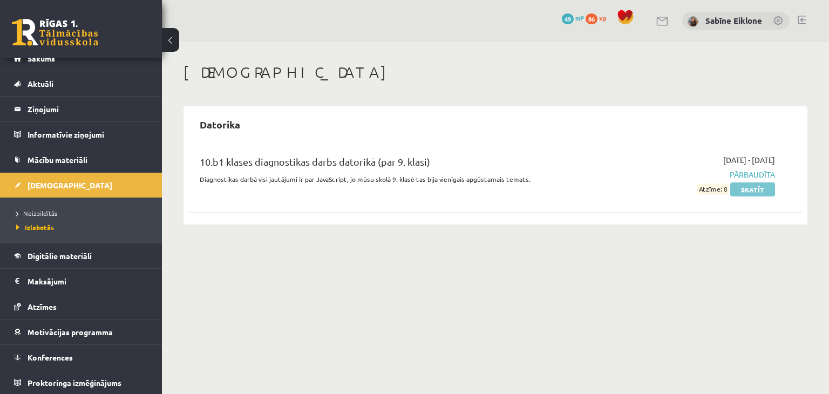
click at [761, 187] on link "Skatīt" at bounding box center [753, 190] width 45 height 14
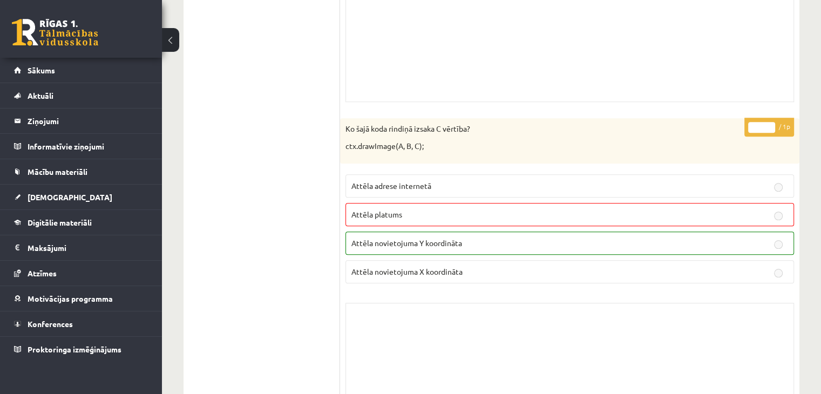
scroll to position [9155, 0]
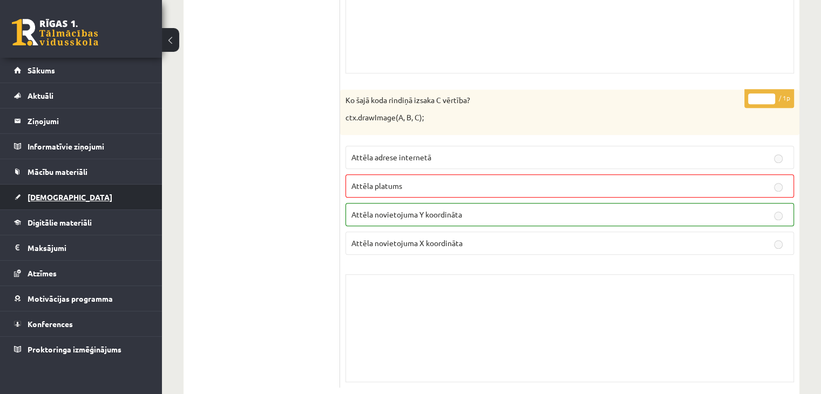
click at [45, 199] on span "[DEMOGRAPHIC_DATA]" at bounding box center [70, 197] width 85 height 10
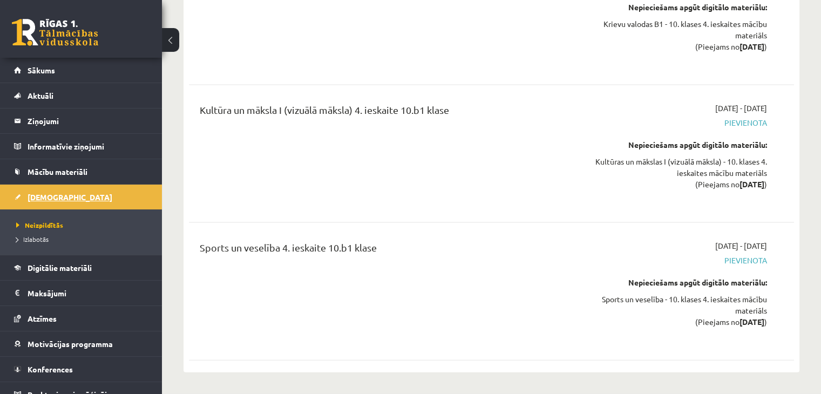
scroll to position [6210, 0]
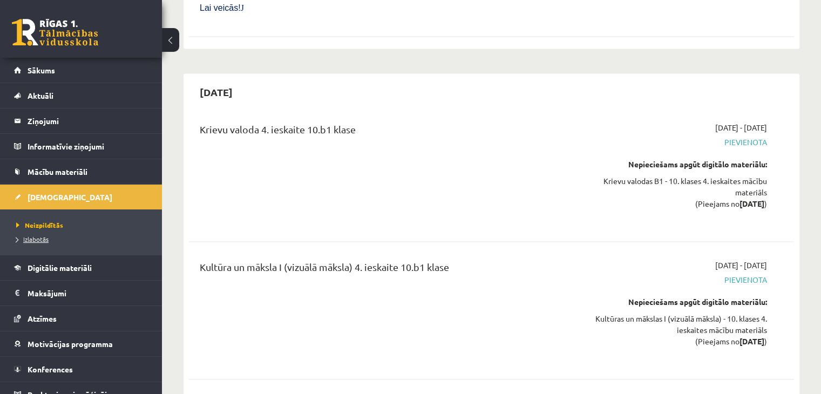
click at [38, 239] on span "Izlabotās" at bounding box center [32, 239] width 32 height 9
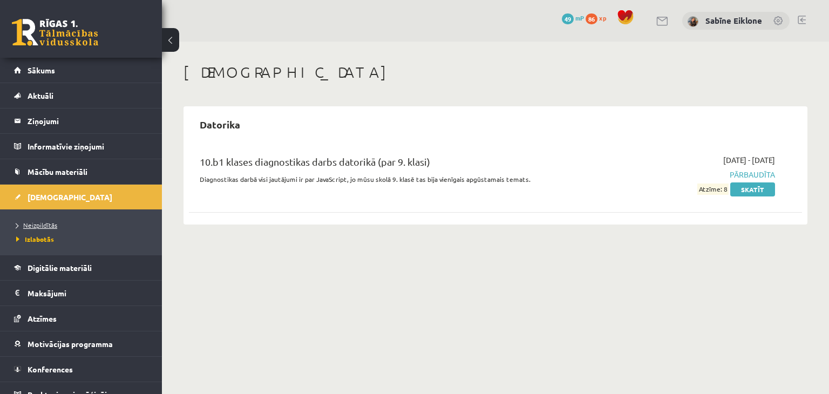
click at [33, 225] on span "Neizpildītās" at bounding box center [36, 225] width 41 height 9
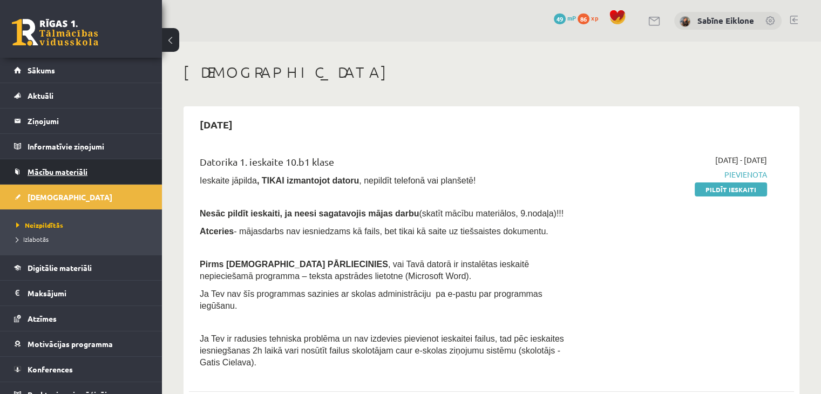
click at [60, 173] on span "Mācību materiāli" at bounding box center [58, 172] width 60 height 10
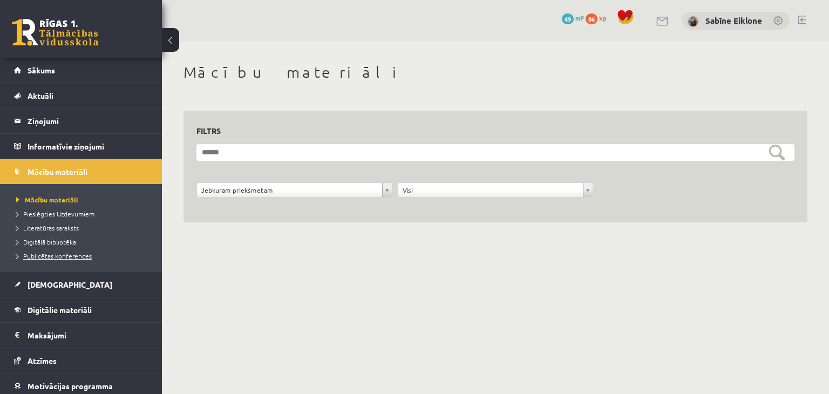
click at [63, 253] on span "Publicētas konferences" at bounding box center [54, 256] width 76 height 9
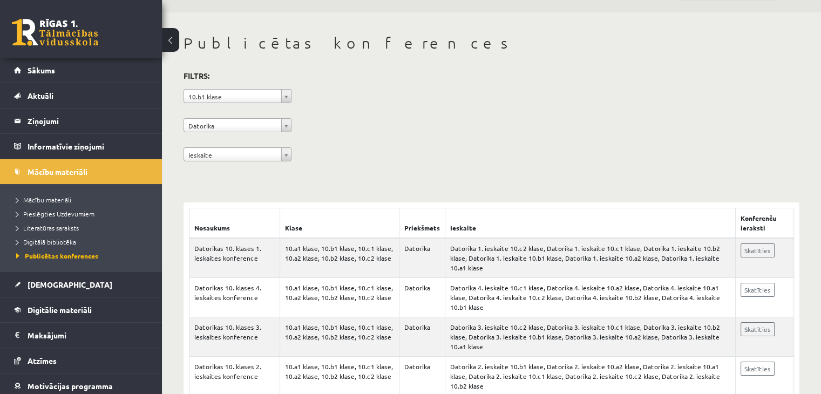
scroll to position [55, 0]
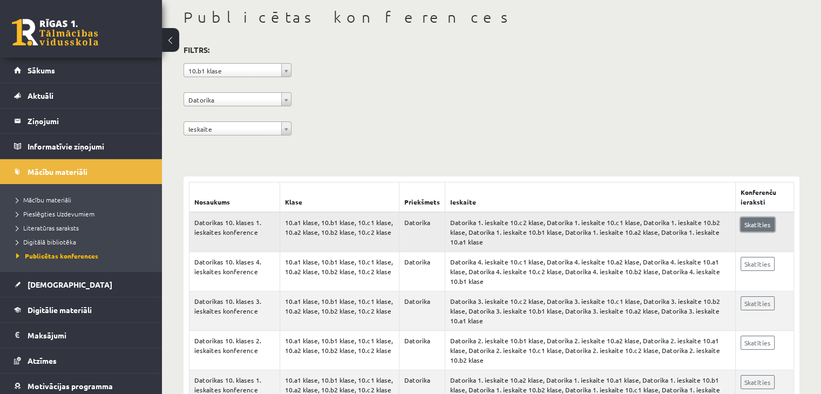
click at [753, 223] on link "Skatīties" at bounding box center [758, 225] width 34 height 14
click at [760, 375] on link "Skatīties" at bounding box center [758, 382] width 34 height 14
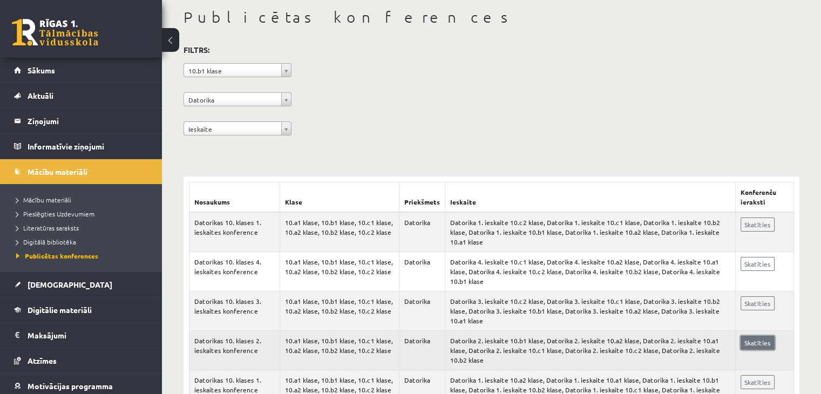
click at [761, 336] on link "Skatīties" at bounding box center [758, 343] width 34 height 14
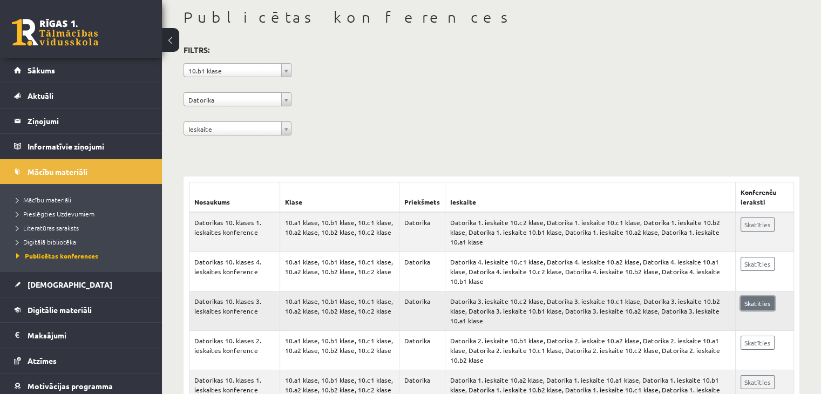
click at [766, 296] on link "Skatīties" at bounding box center [758, 303] width 34 height 14
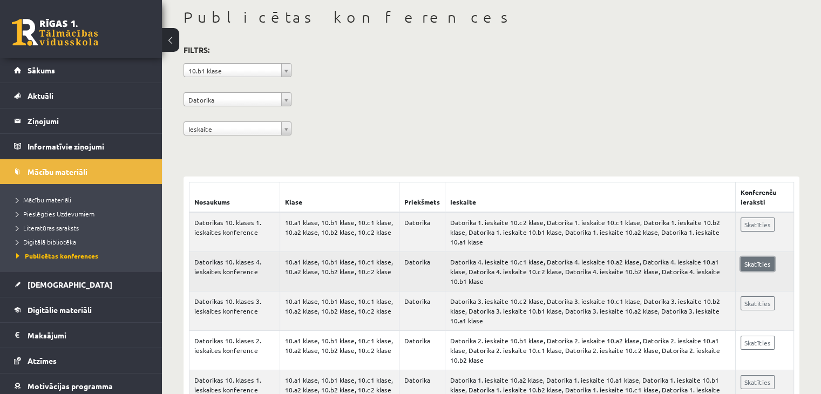
click at [763, 257] on link "Skatīties" at bounding box center [758, 264] width 34 height 14
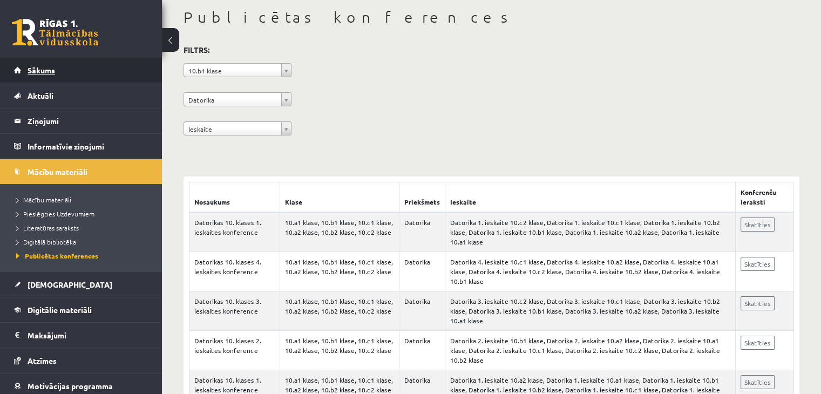
click at [45, 67] on span "Sākums" at bounding box center [42, 70] width 28 height 10
